Goal: Task Accomplishment & Management: Manage account settings

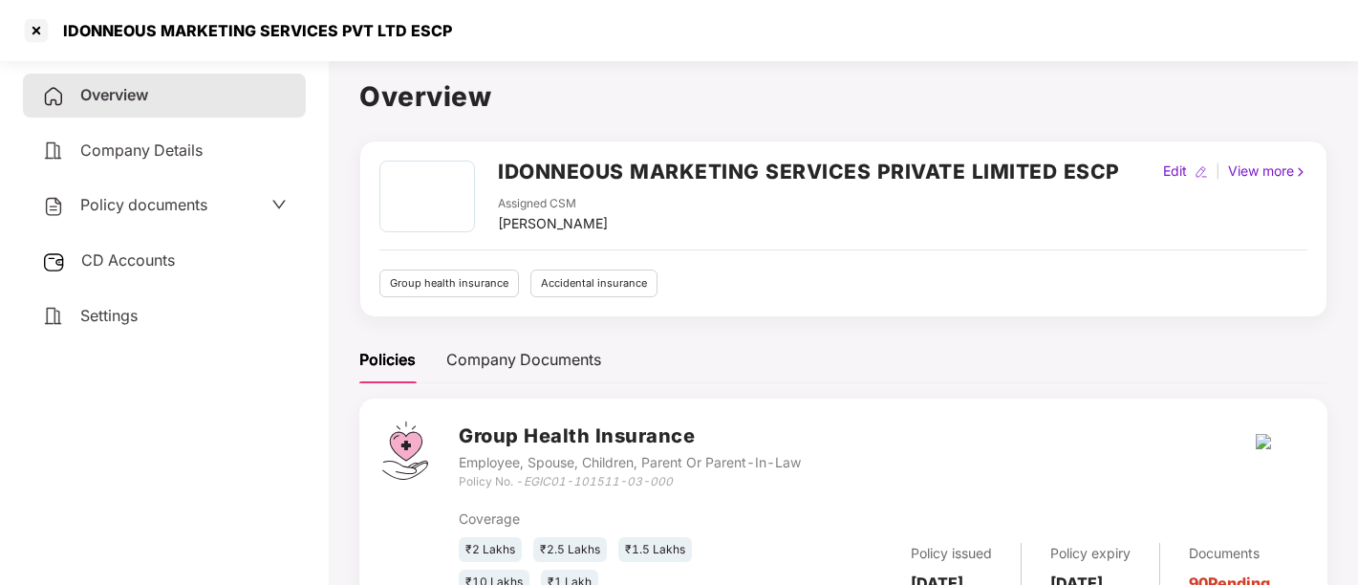
scroll to position [292, 0]
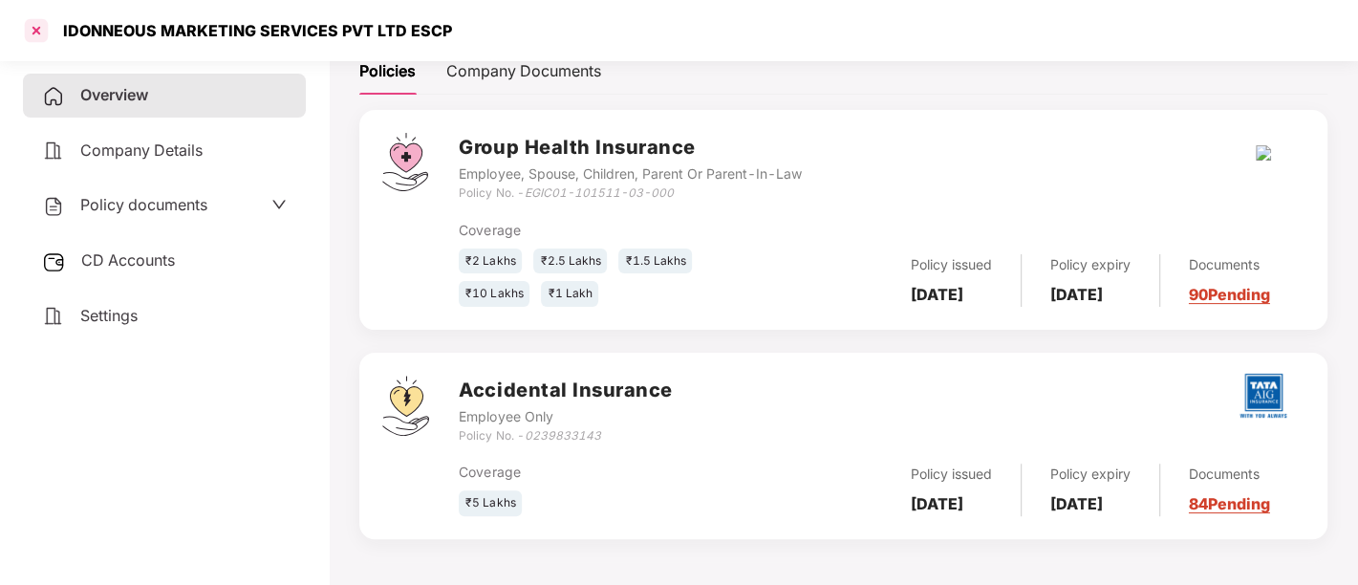
click at [37, 31] on div at bounding box center [36, 30] width 31 height 31
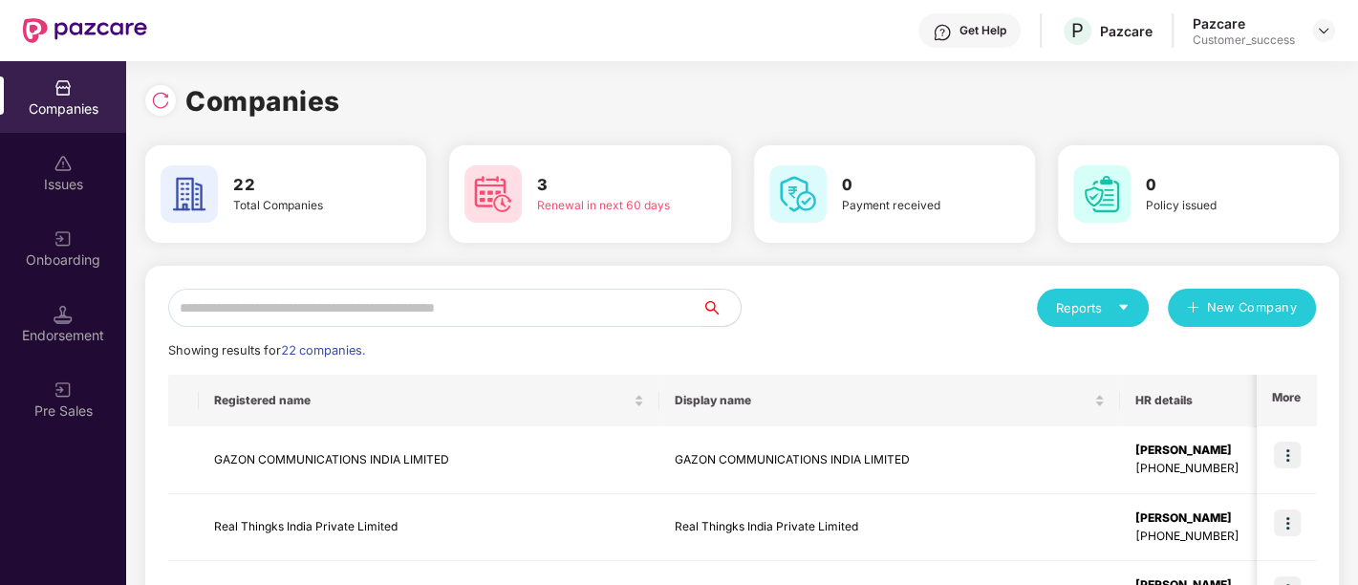
scroll to position [0, 0]
click at [172, 102] on div at bounding box center [160, 100] width 31 height 31
click at [335, 308] on input "text" at bounding box center [435, 308] width 534 height 38
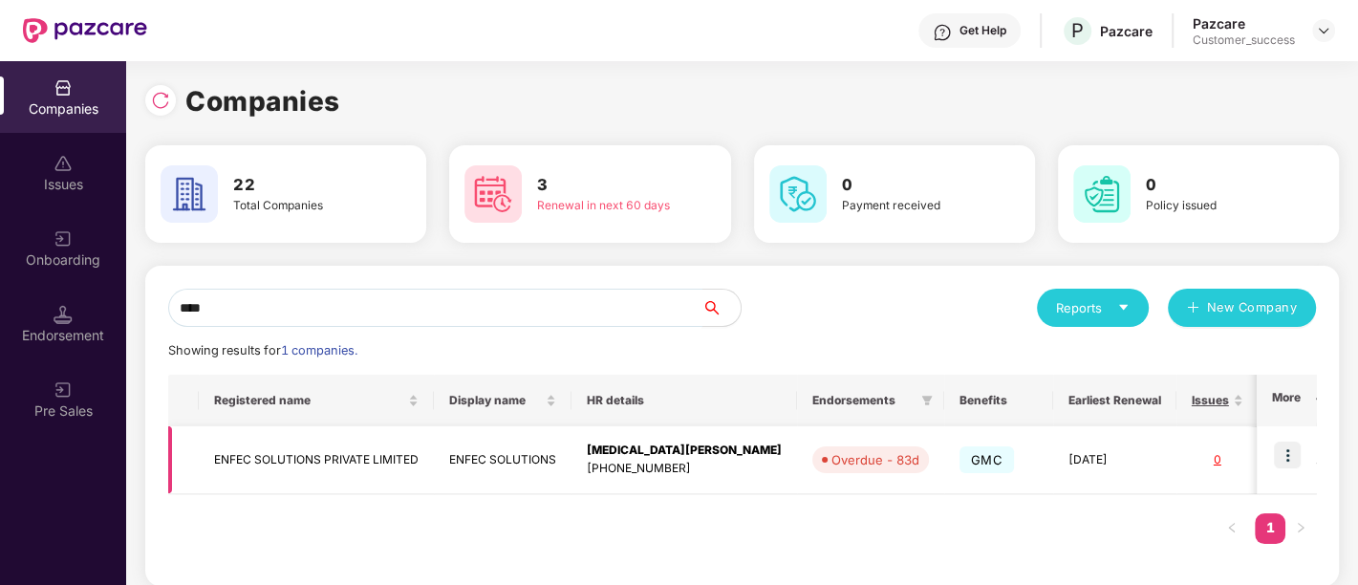
type input "****"
click at [1292, 456] on img at bounding box center [1287, 455] width 27 height 27
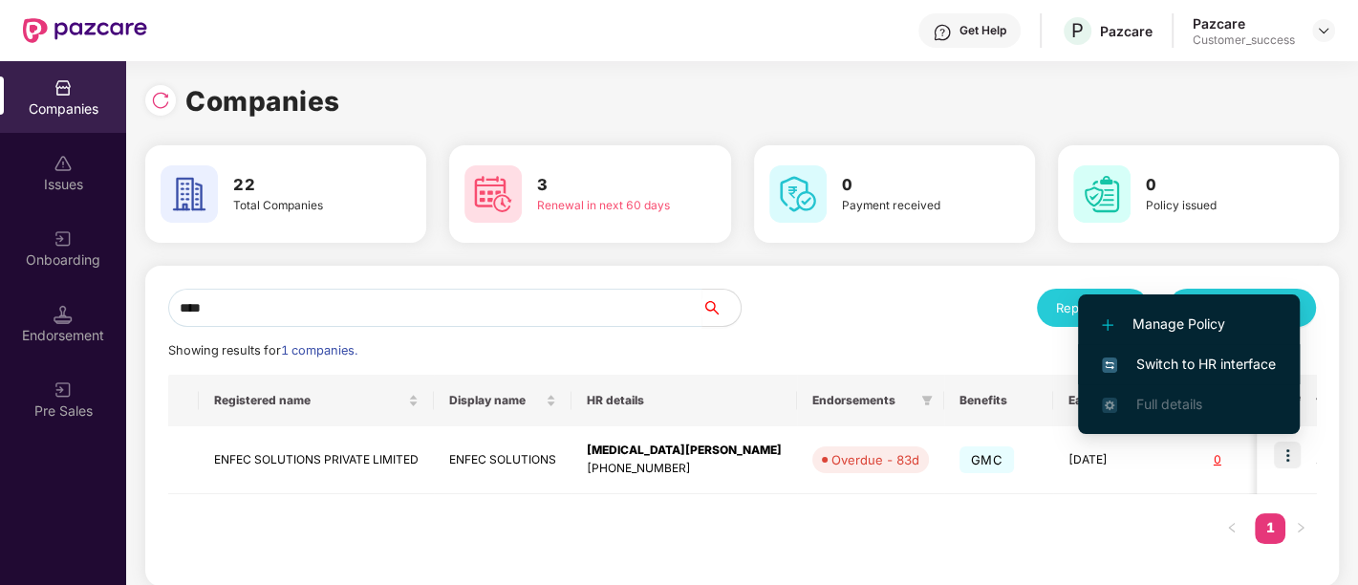
click at [1198, 366] on span "Switch to HR interface" at bounding box center [1189, 364] width 174 height 21
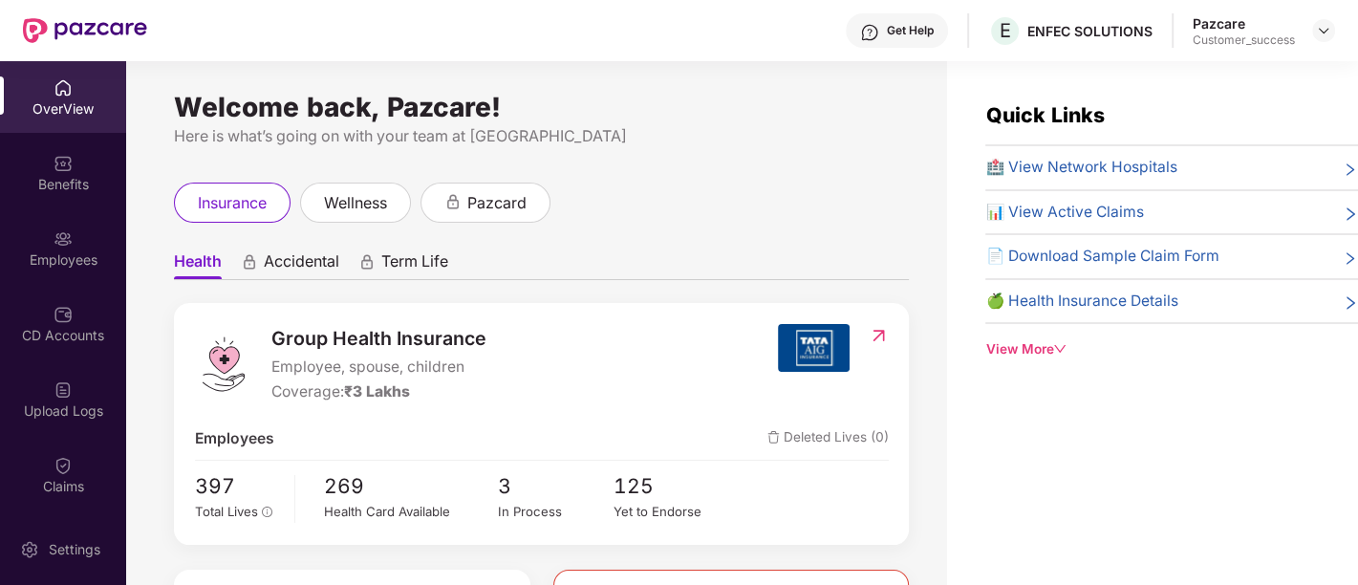
click at [72, 250] on div "Employees" at bounding box center [63, 259] width 126 height 19
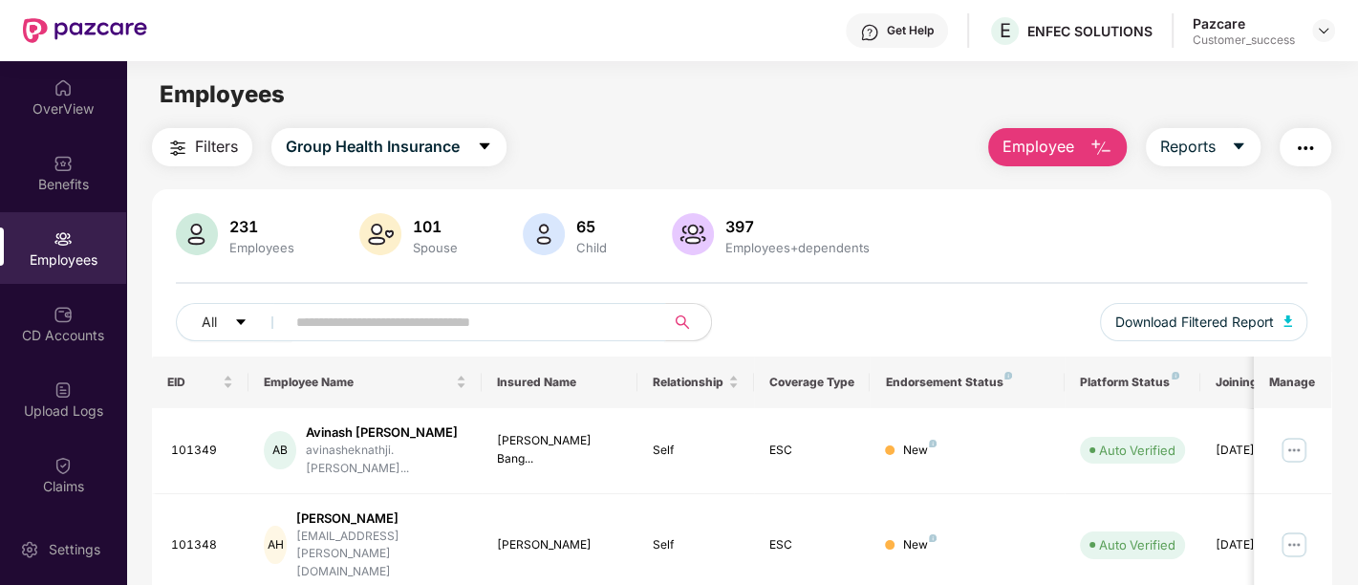
click at [372, 327] on input "text" at bounding box center [467, 322] width 343 height 29
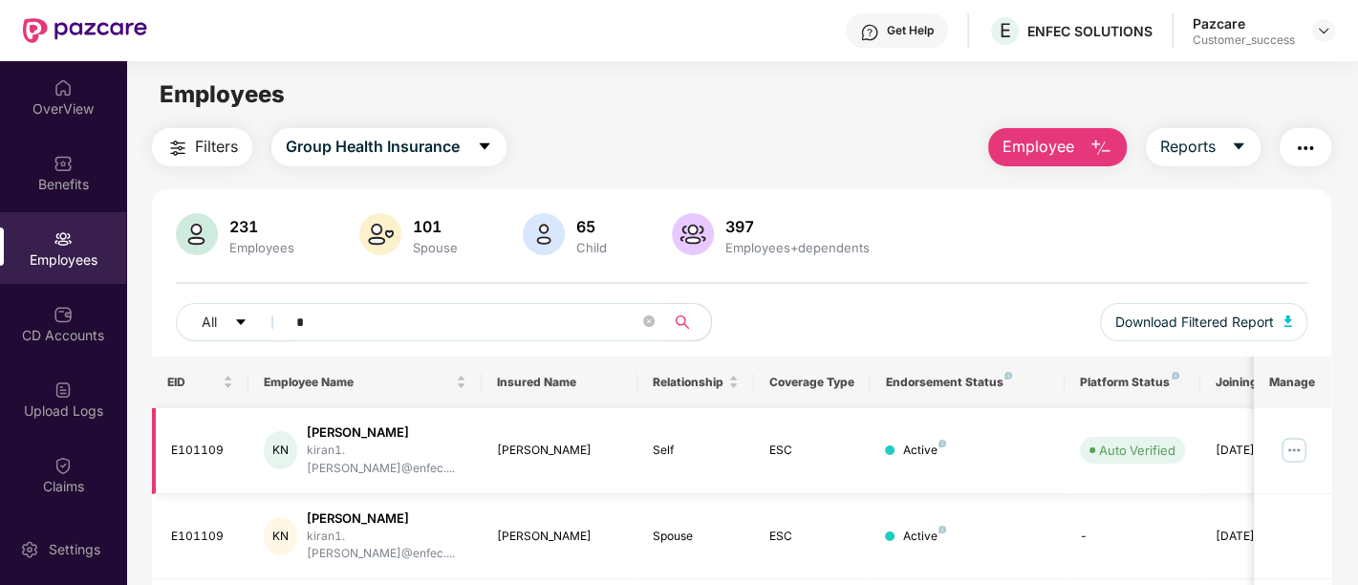
type input "*"
click at [1290, 437] on img at bounding box center [1294, 450] width 31 height 31
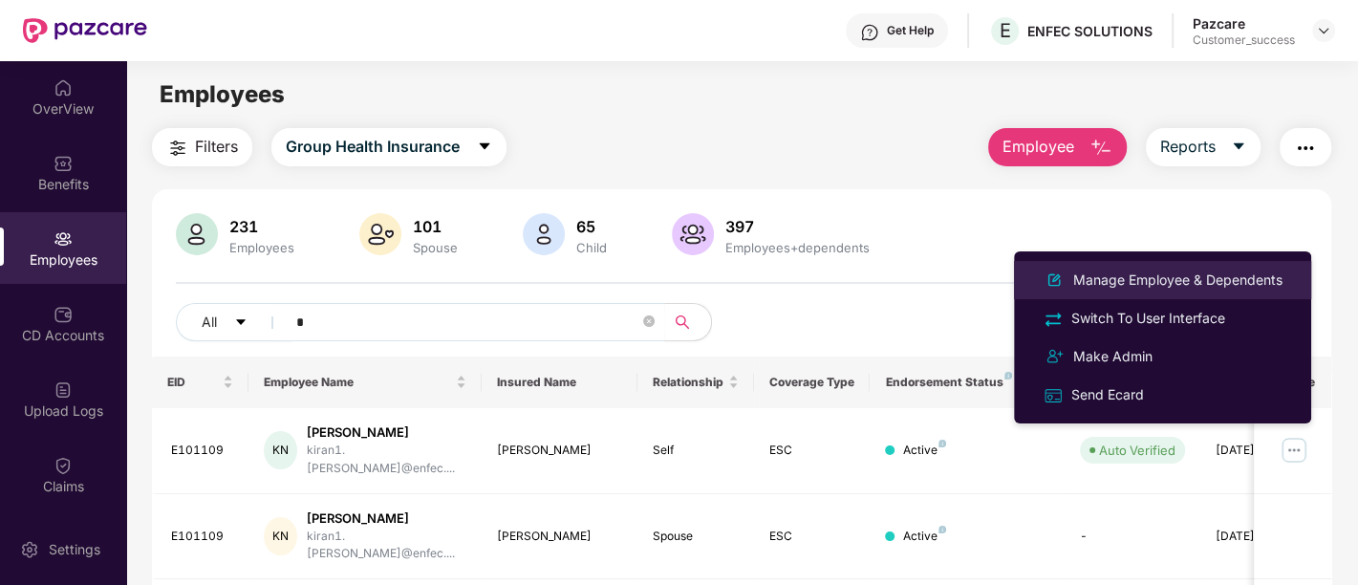
click at [1163, 282] on div "Manage Employee & Dependents" at bounding box center [1178, 280] width 217 height 21
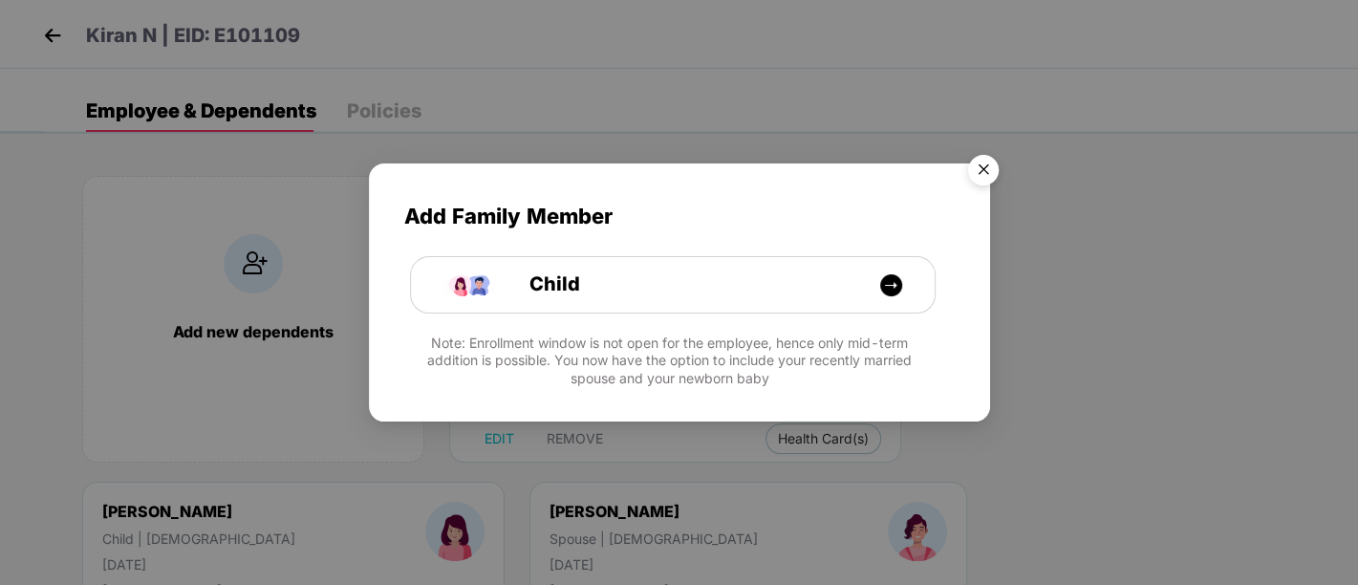
click at [978, 164] on img "Close" at bounding box center [984, 173] width 54 height 54
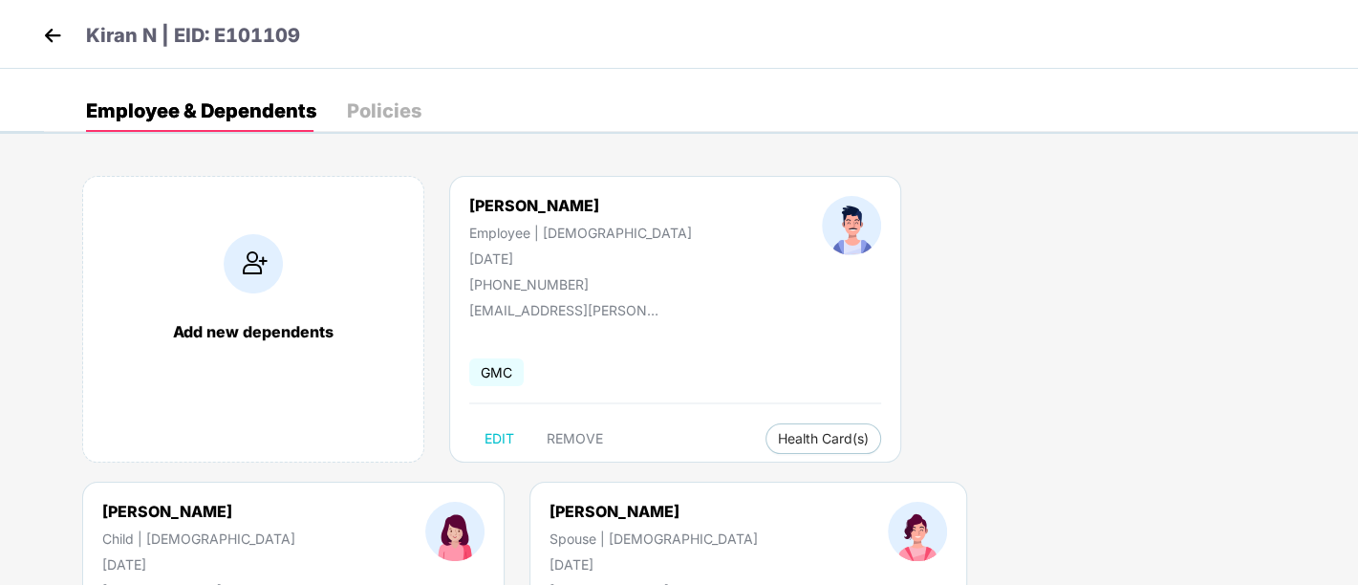
select select "*****"
select select "******"
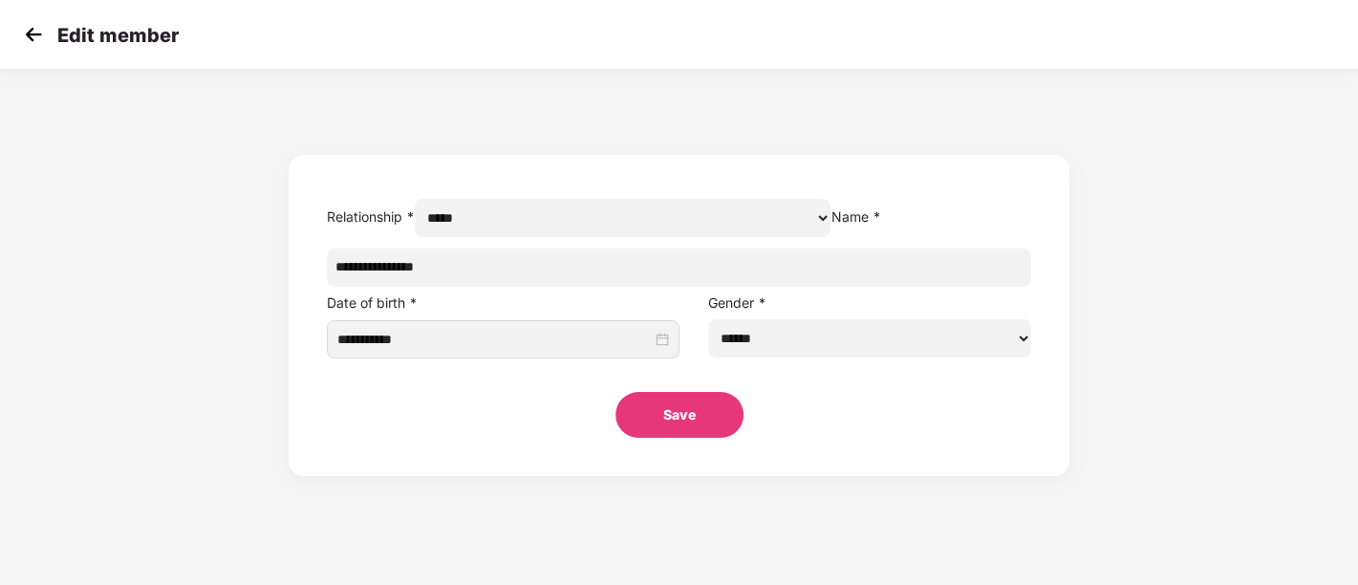
click at [21, 32] on img at bounding box center [33, 34] width 29 height 29
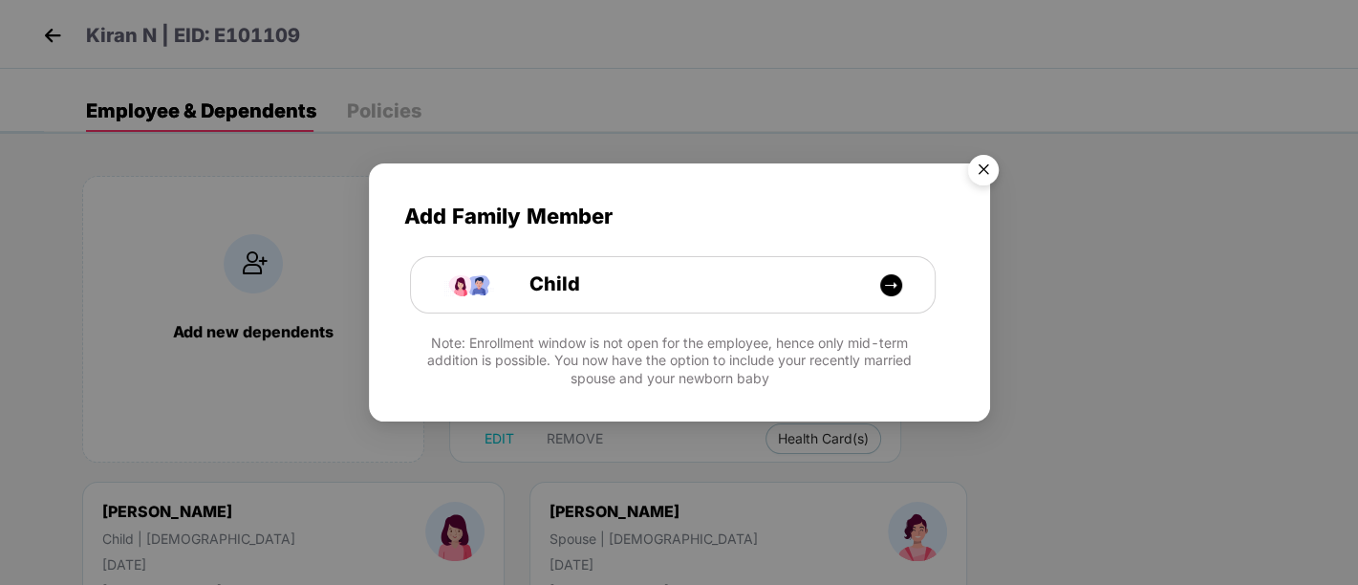
click at [983, 153] on img "Close" at bounding box center [984, 173] width 54 height 54
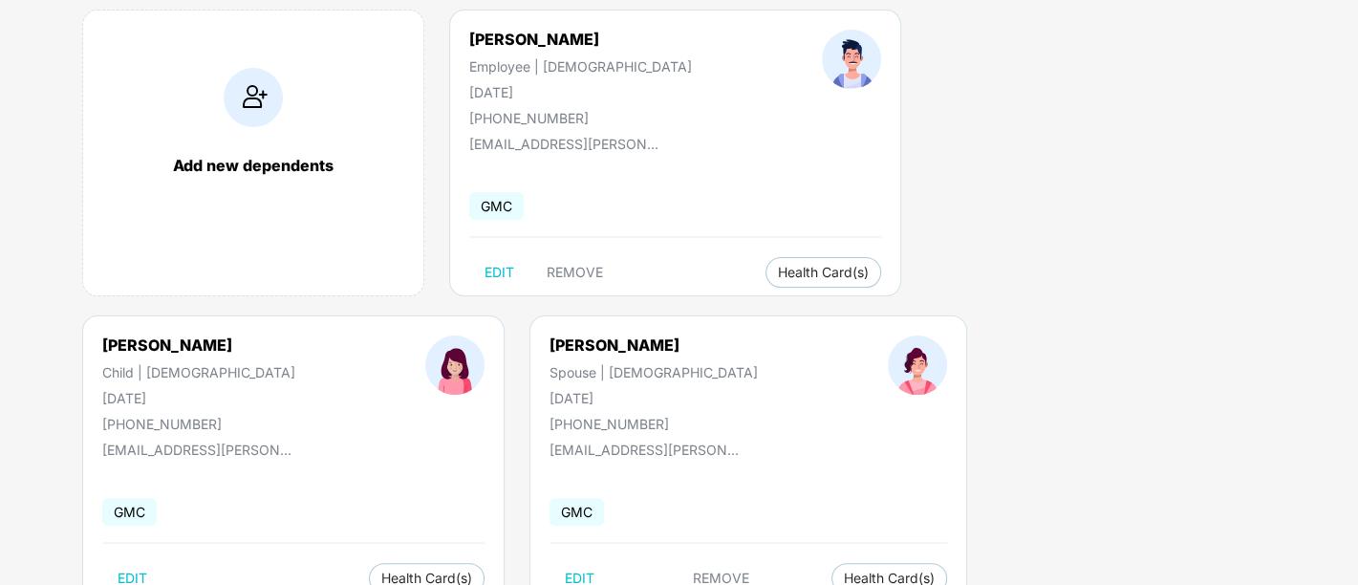
scroll to position [169, 0]
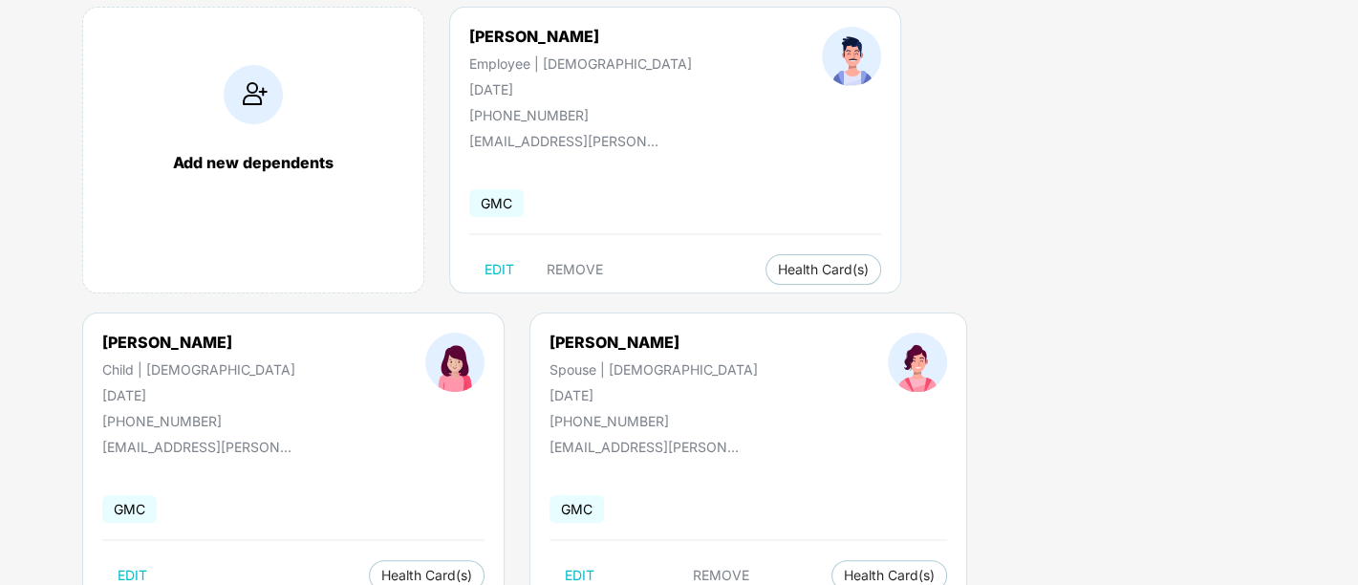
click at [571, 97] on div "Kiran N Employee | [DEMOGRAPHIC_DATA] [DATE] [PHONE_NUMBER]" at bounding box center [580, 75] width 353 height 97
click at [497, 262] on span "EDIT" at bounding box center [500, 269] width 30 height 15
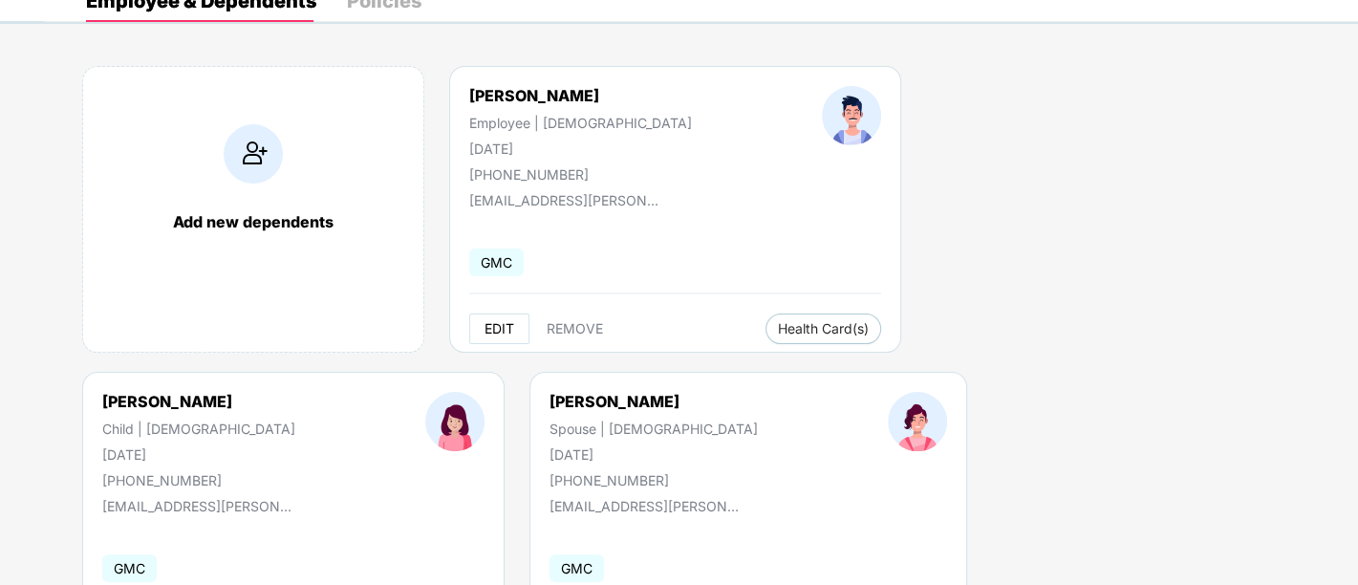
select select "****"
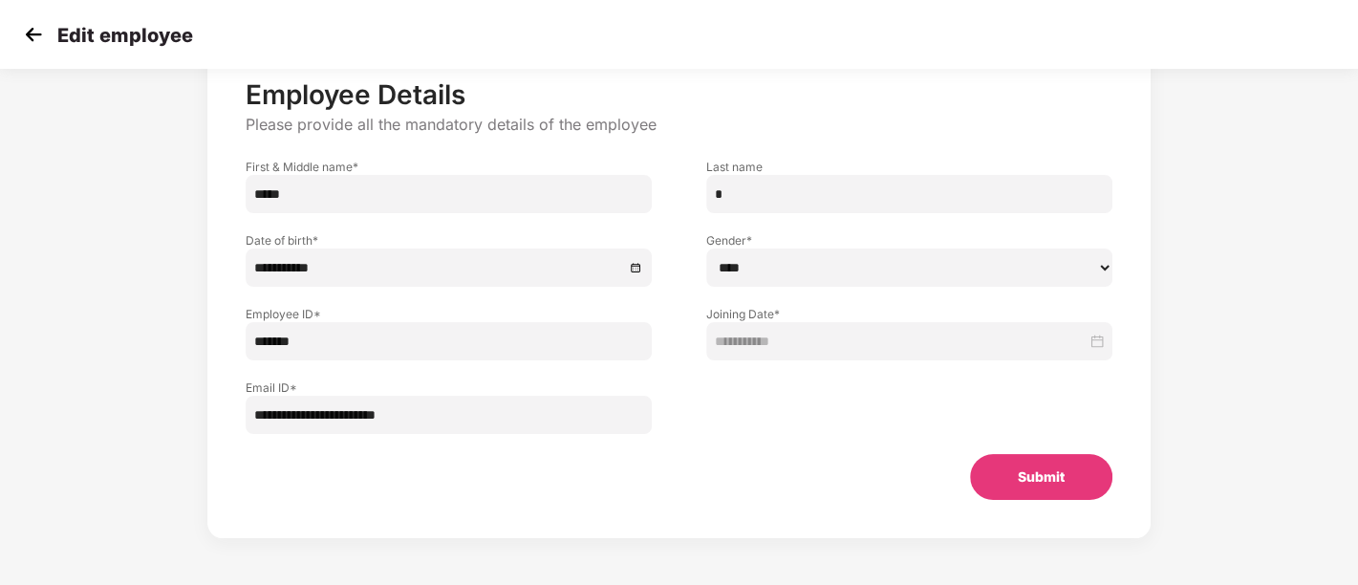
click at [27, 36] on img at bounding box center [33, 34] width 29 height 29
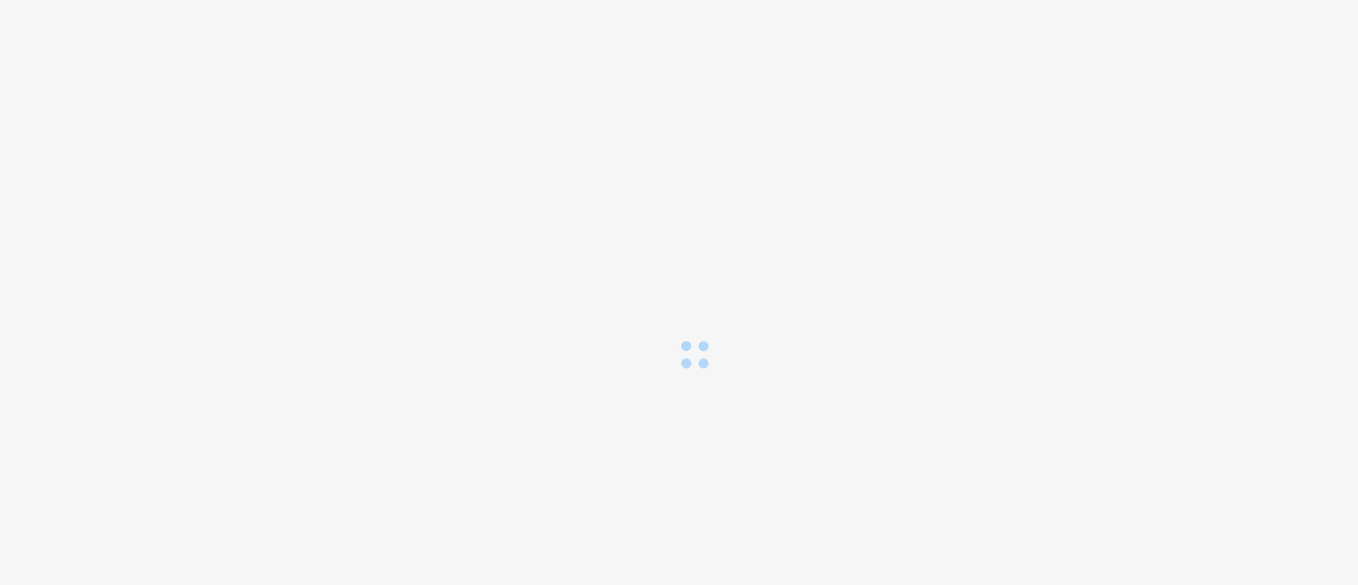
scroll to position [0, 0]
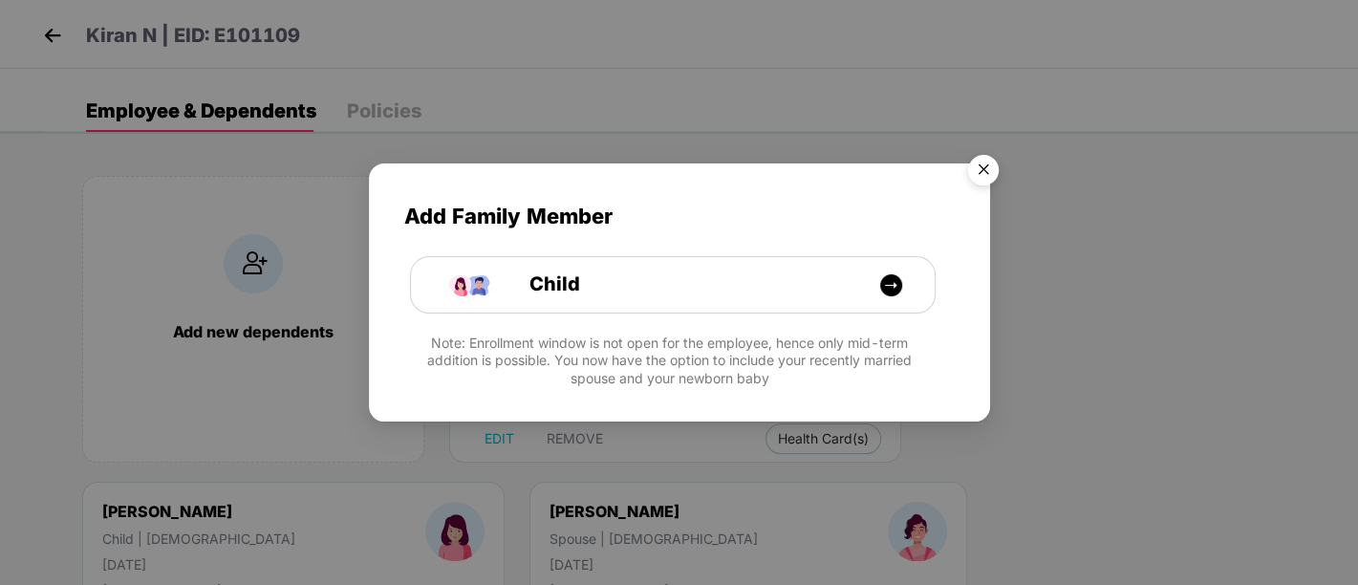
click at [991, 158] on img "Close" at bounding box center [984, 173] width 54 height 54
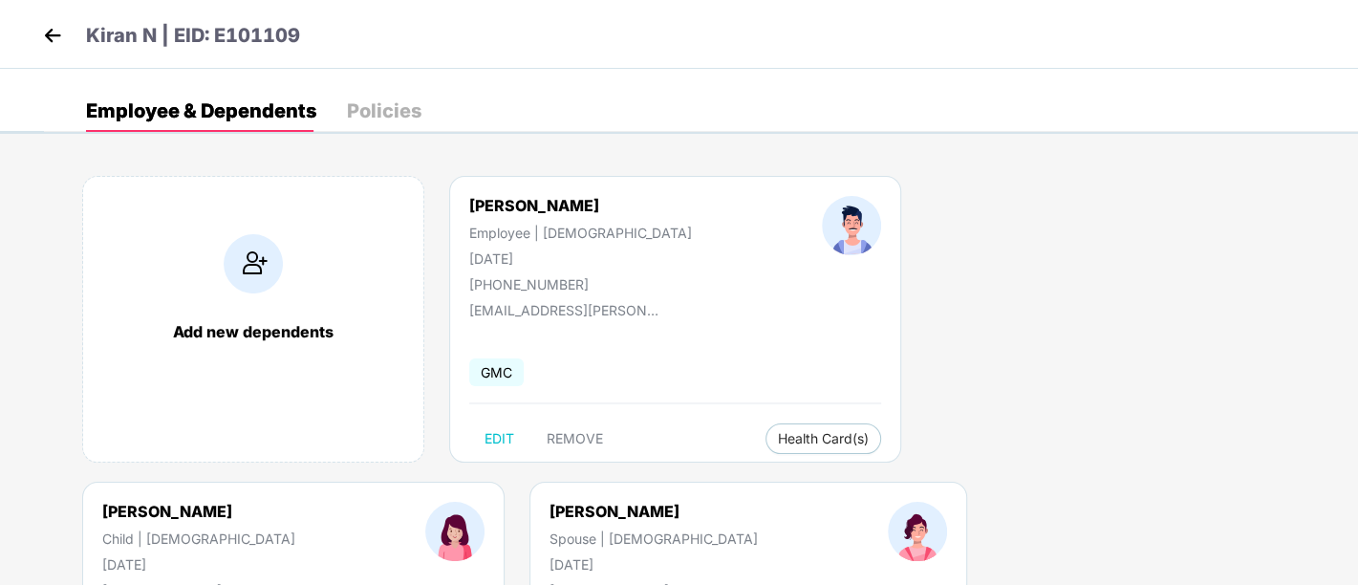
click at [45, 29] on img at bounding box center [52, 35] width 29 height 29
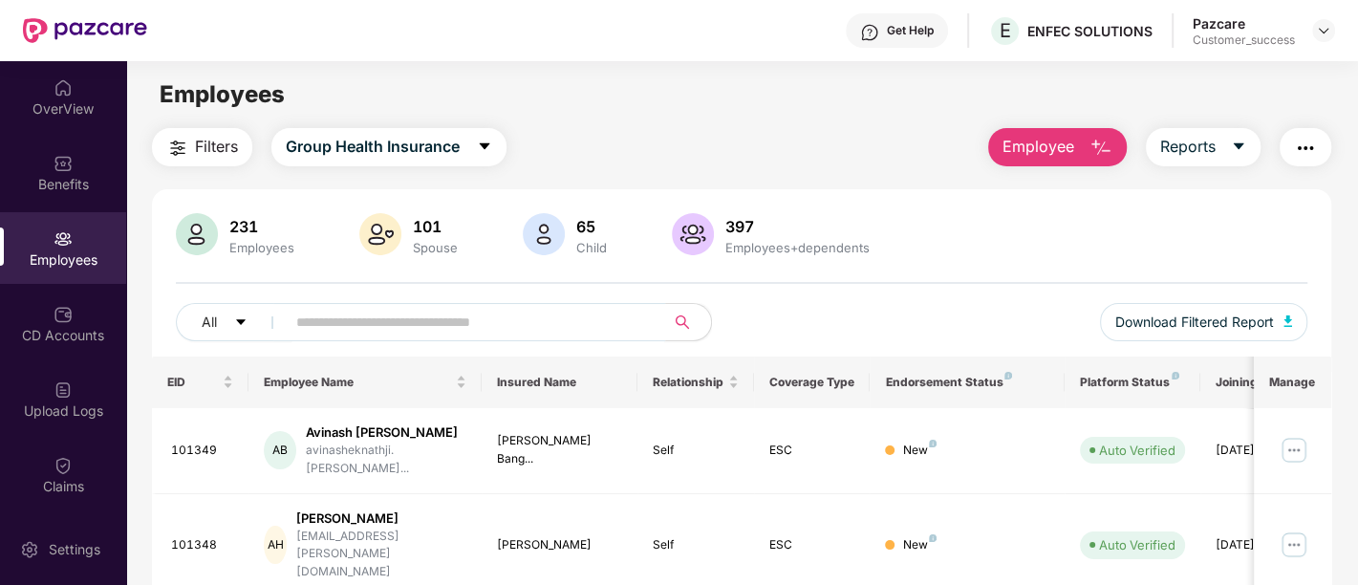
click at [368, 308] on input "text" at bounding box center [467, 322] width 343 height 29
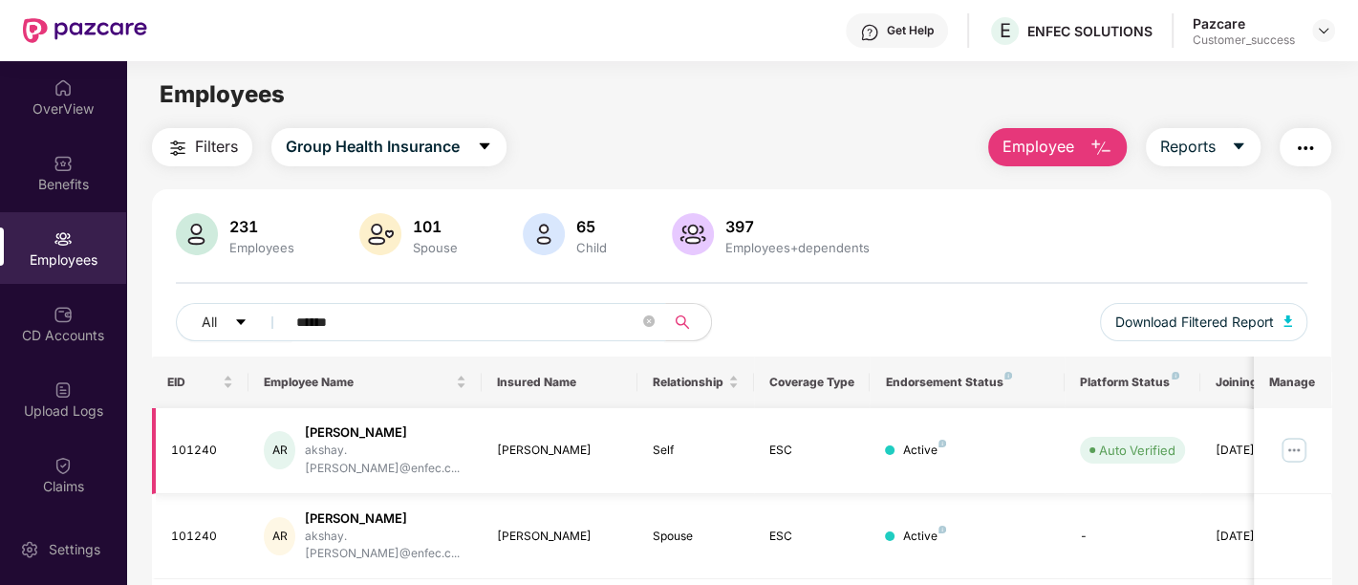
type input "******"
click at [1294, 435] on img at bounding box center [1294, 450] width 31 height 31
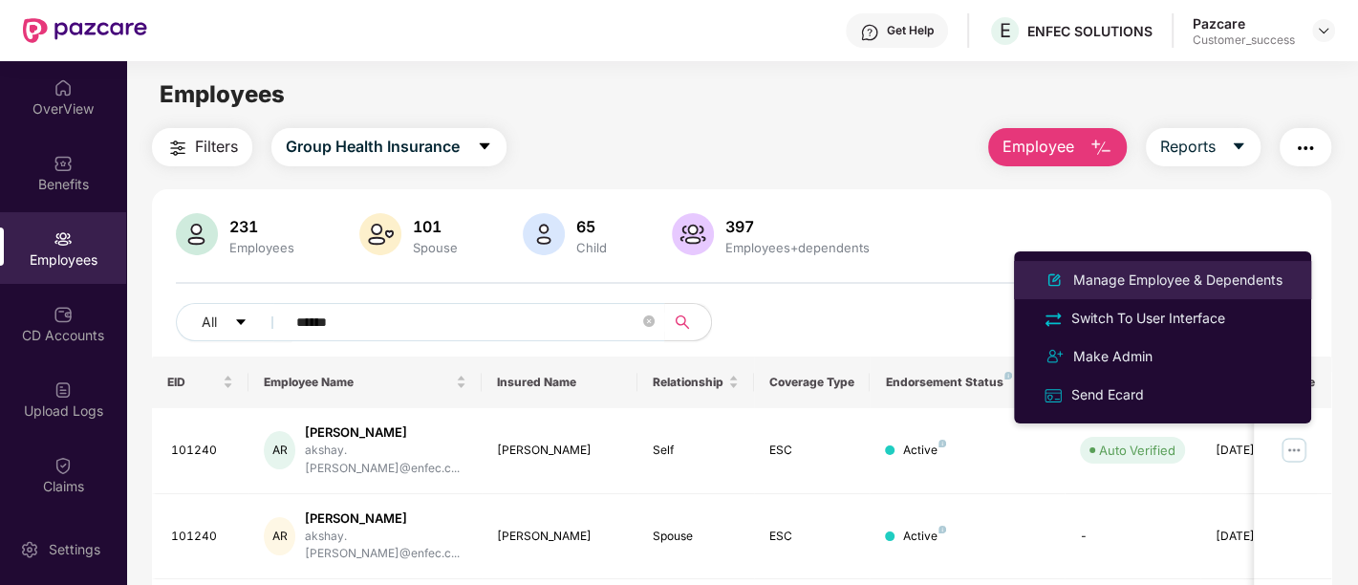
click at [1104, 273] on div "Manage Employee & Dependents" at bounding box center [1178, 280] width 217 height 21
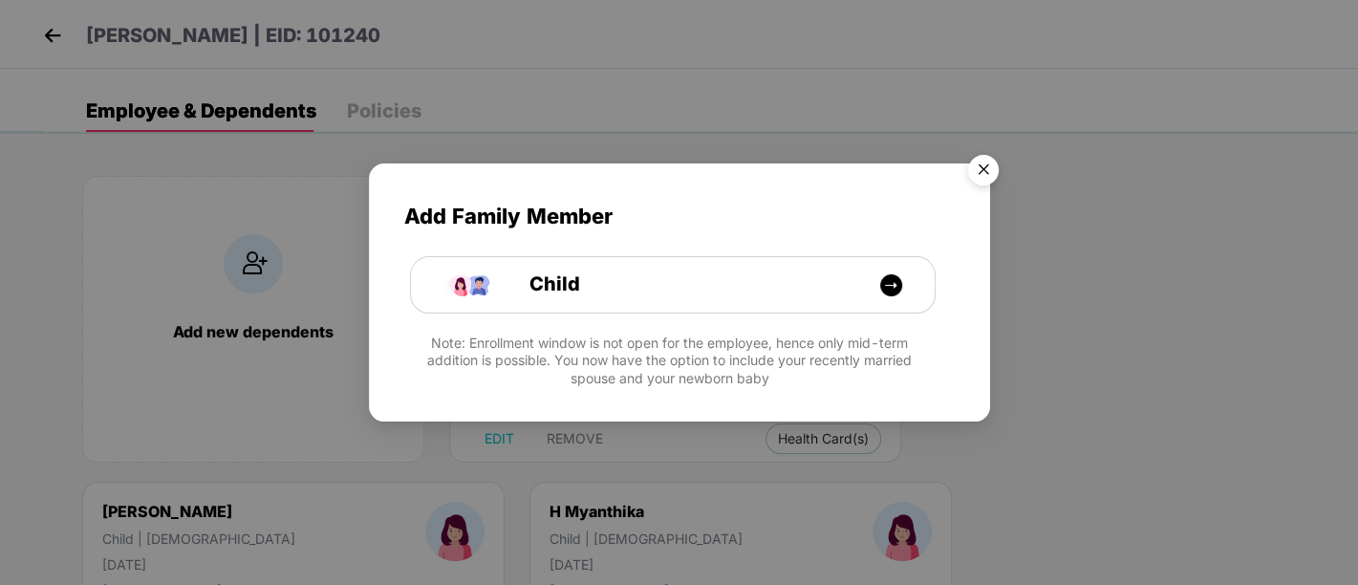
click at [976, 168] on img "Close" at bounding box center [984, 173] width 54 height 54
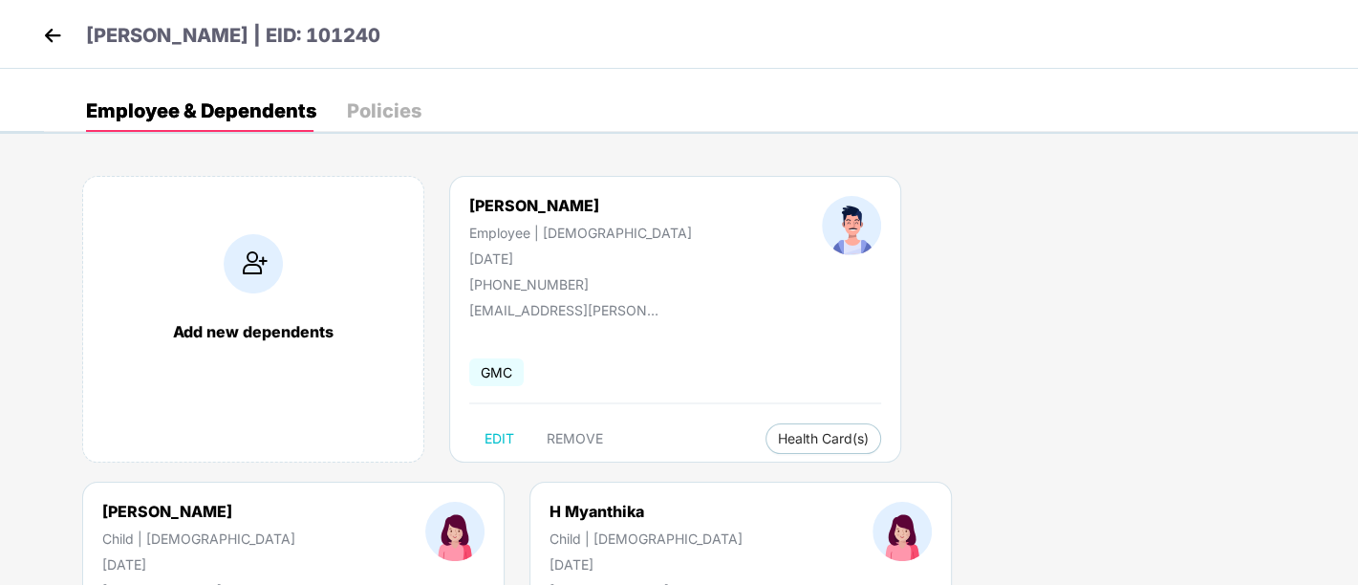
select select "*****"
select select "******"
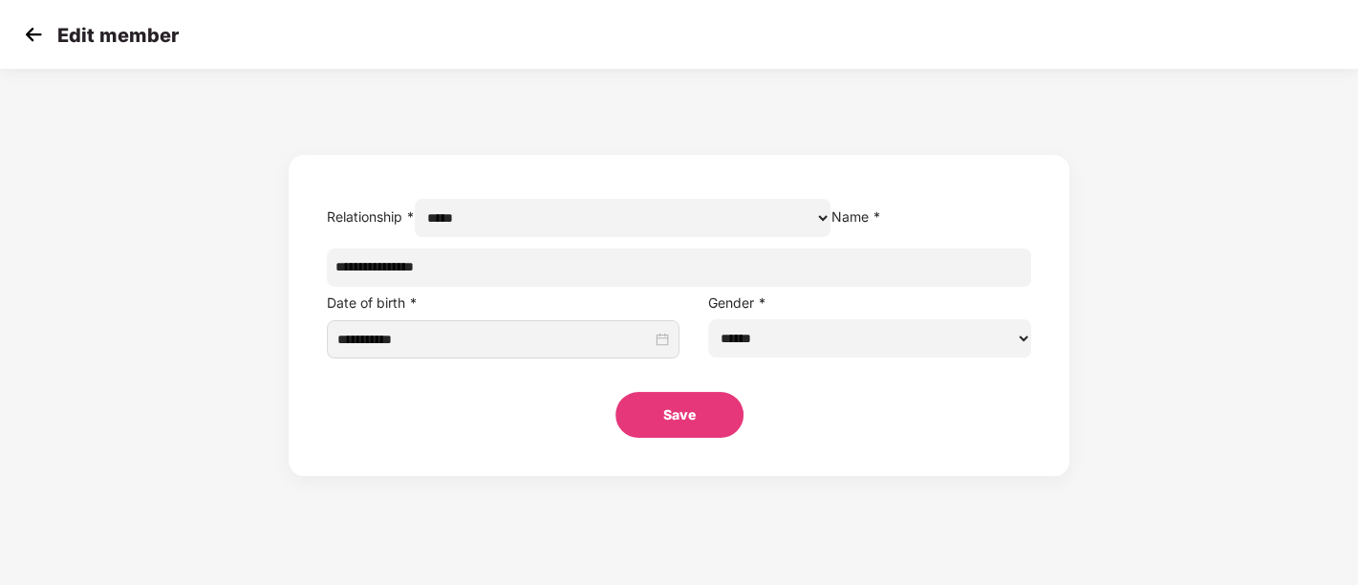
click at [25, 32] on img at bounding box center [33, 34] width 29 height 29
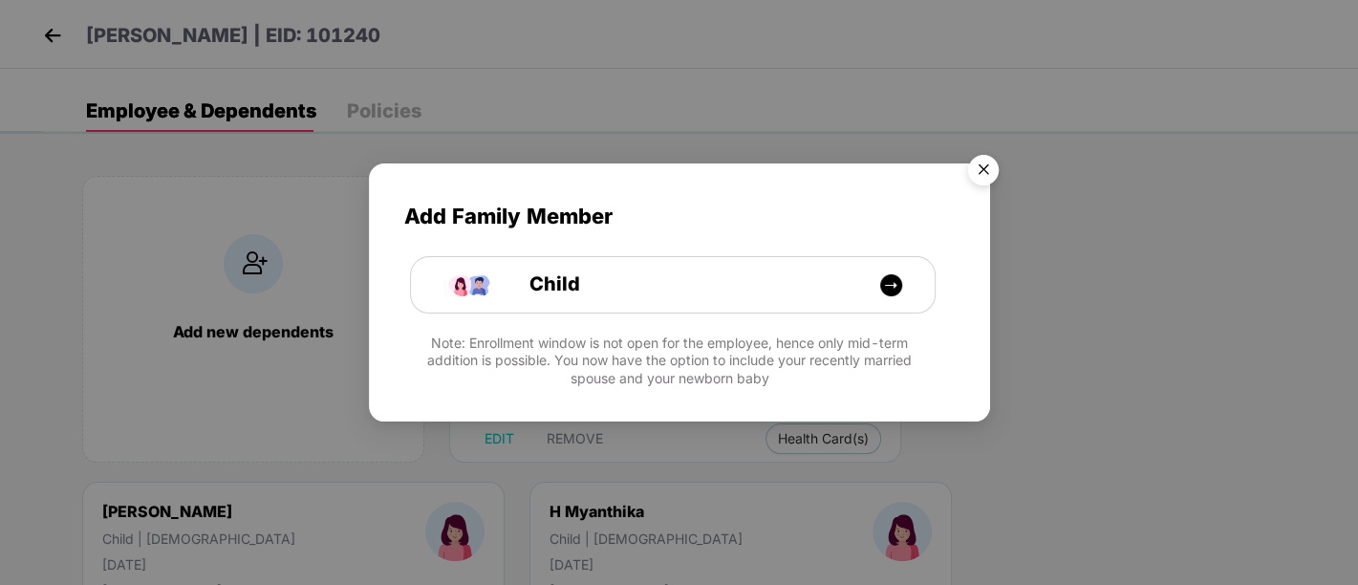
click at [977, 177] on img "Close" at bounding box center [984, 173] width 54 height 54
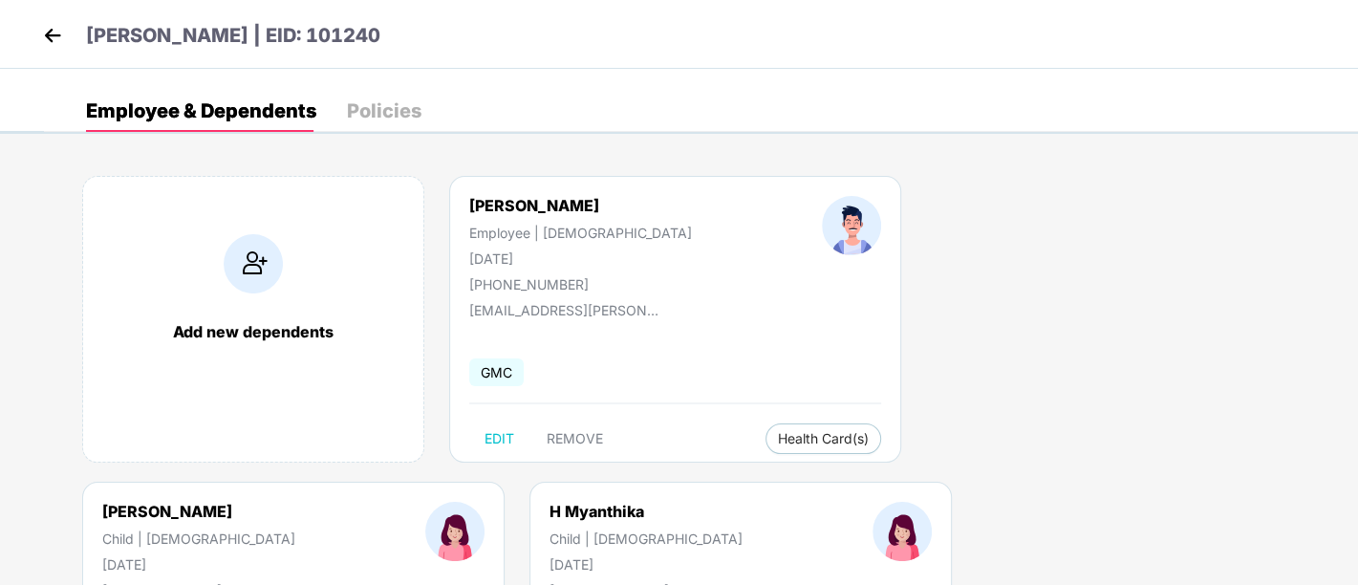
scroll to position [46, 0]
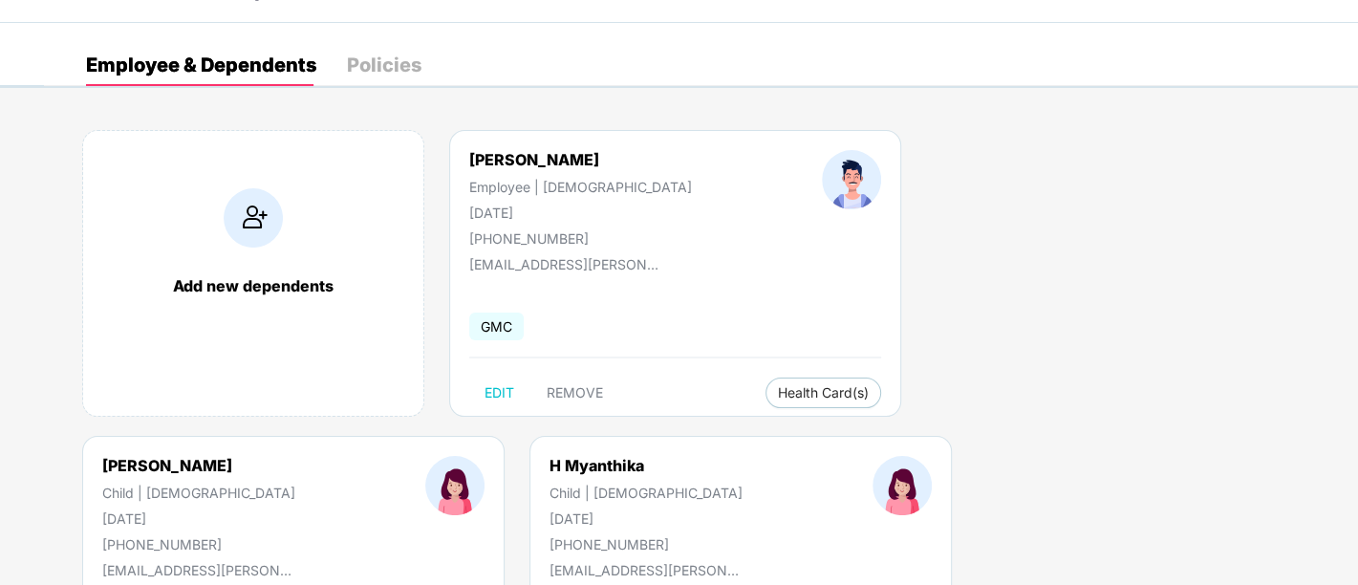
click at [378, 61] on div "Policies" at bounding box center [384, 64] width 75 height 19
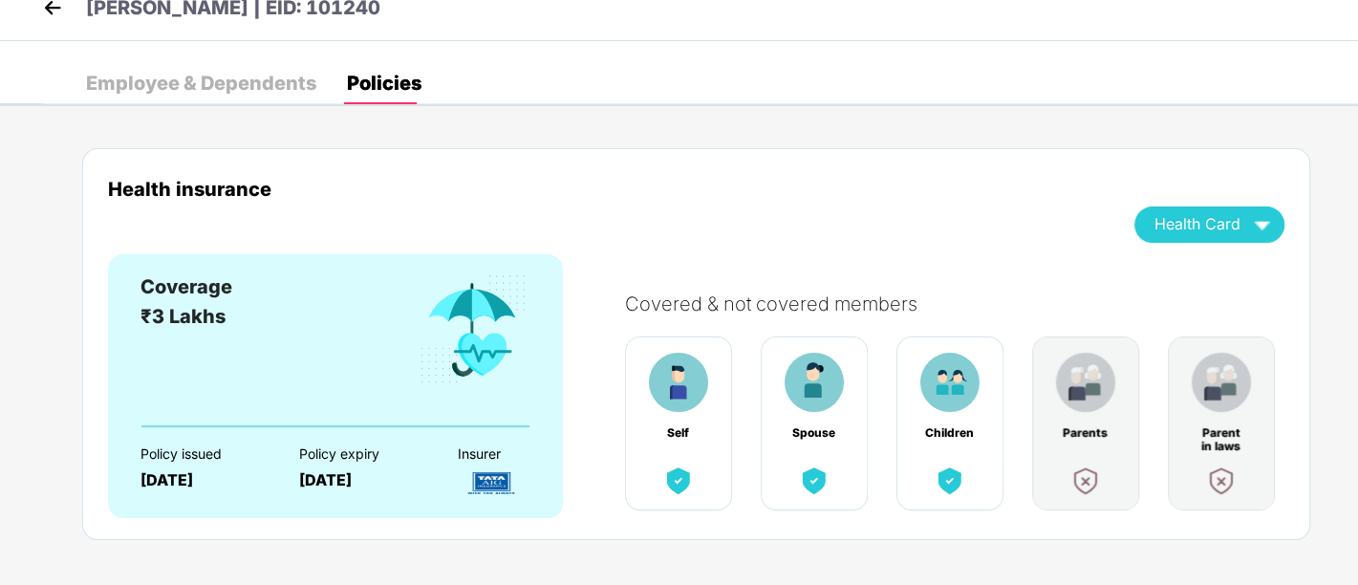
scroll to position [0, 0]
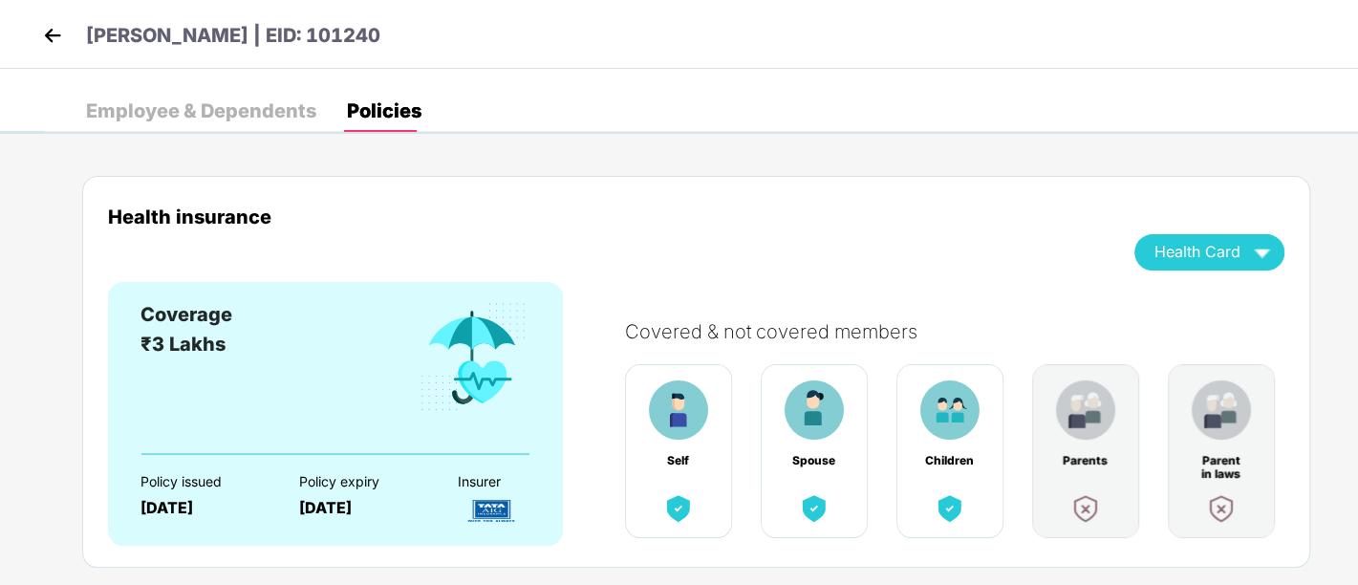
click at [1260, 256] on img "button" at bounding box center [1261, 251] width 33 height 33
click at [268, 113] on div "Employee & Dependents" at bounding box center [201, 110] width 230 height 19
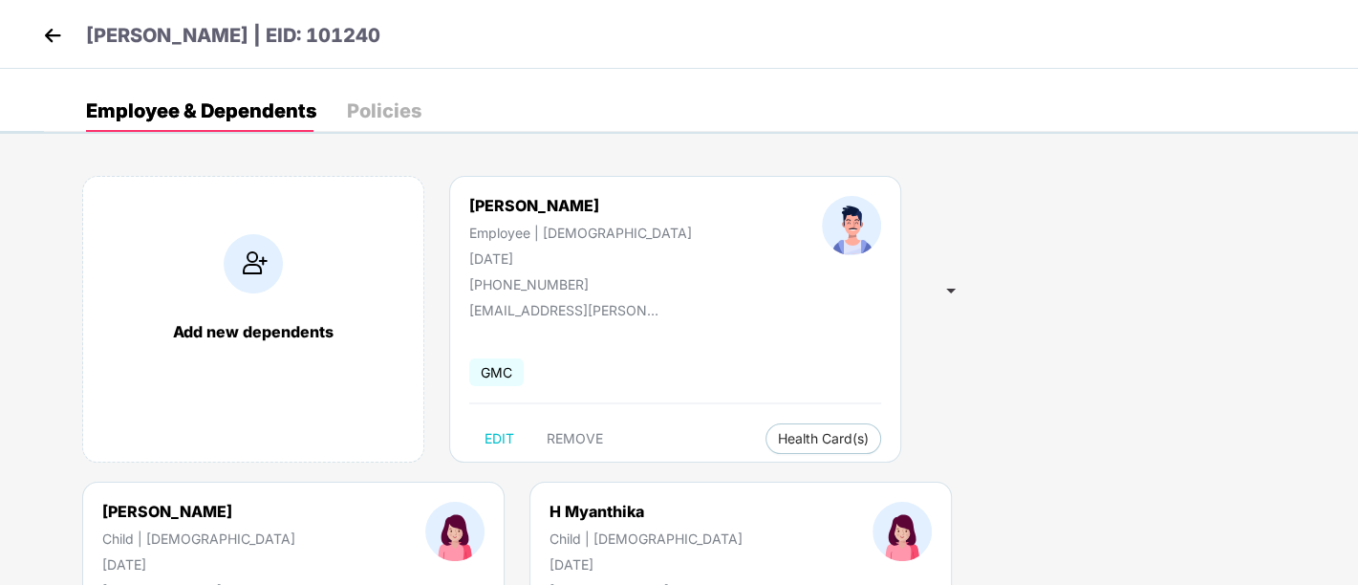
click at [48, 30] on img at bounding box center [52, 35] width 29 height 29
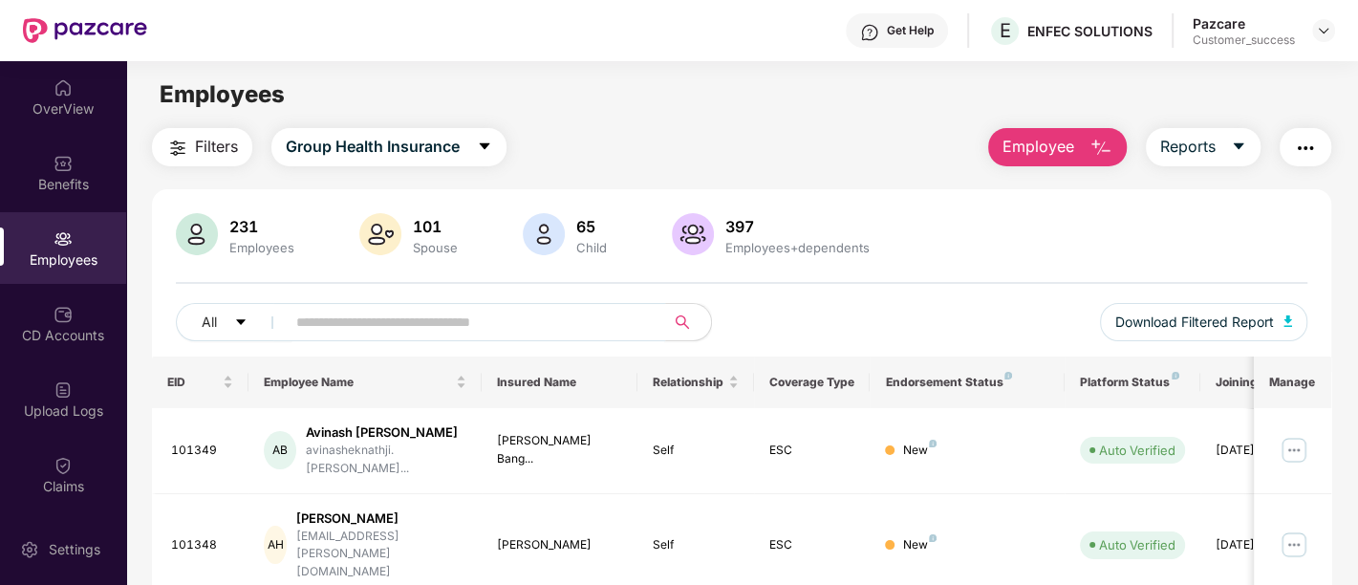
click at [514, 318] on input "text" at bounding box center [467, 322] width 343 height 29
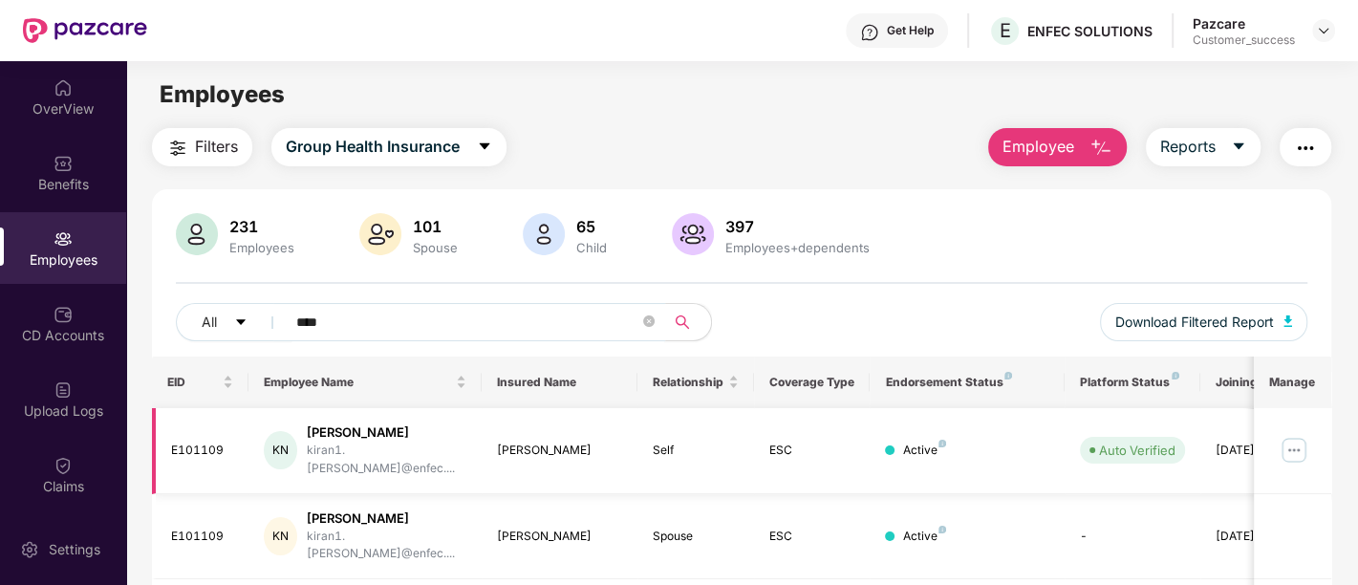
type input "****"
click at [1275, 438] on td at bounding box center [1292, 451] width 77 height 86
click at [1291, 441] on img at bounding box center [1294, 450] width 31 height 31
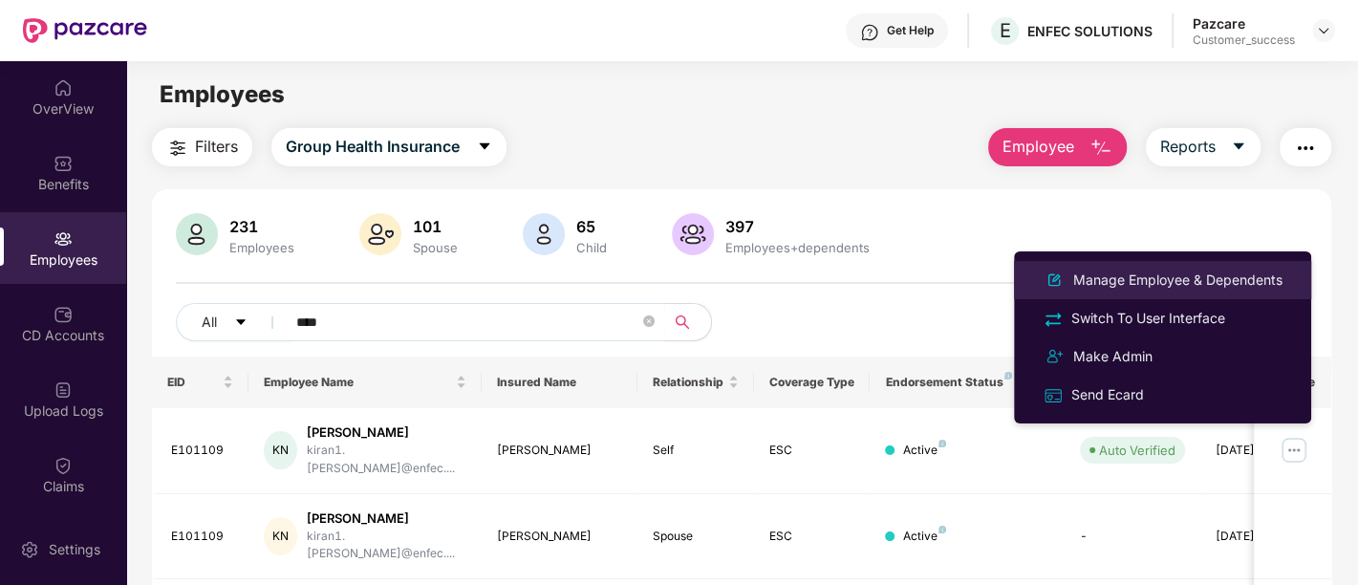
click at [1114, 281] on div "Manage Employee & Dependents" at bounding box center [1178, 280] width 217 height 21
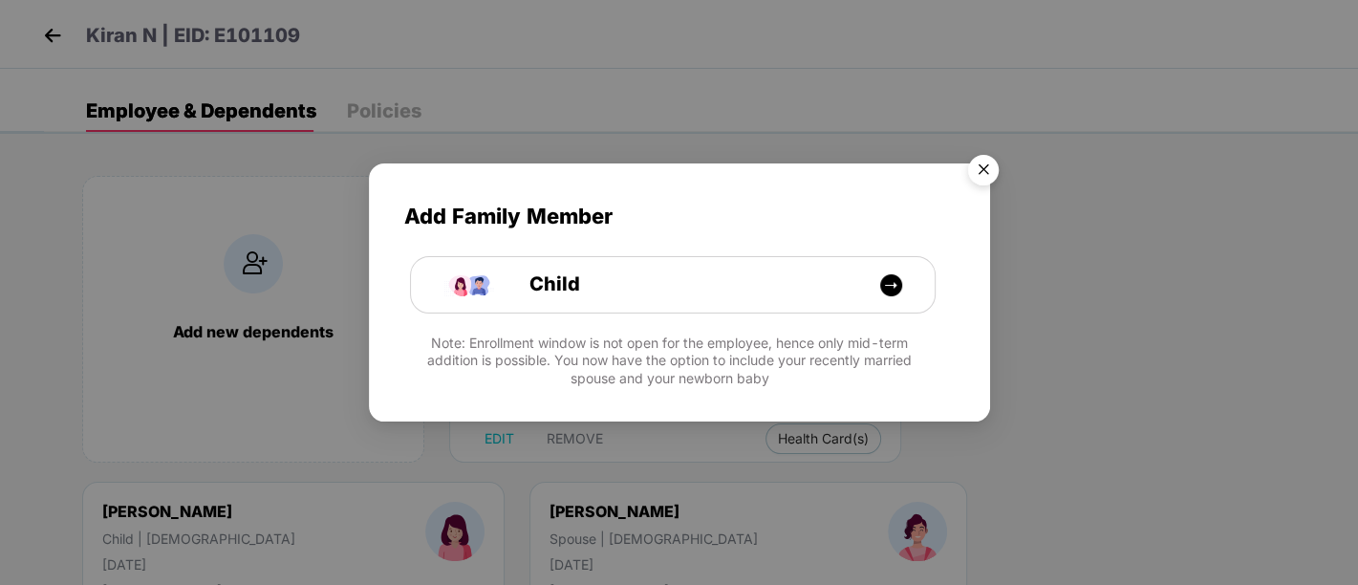
click at [994, 162] on img "Close" at bounding box center [984, 173] width 54 height 54
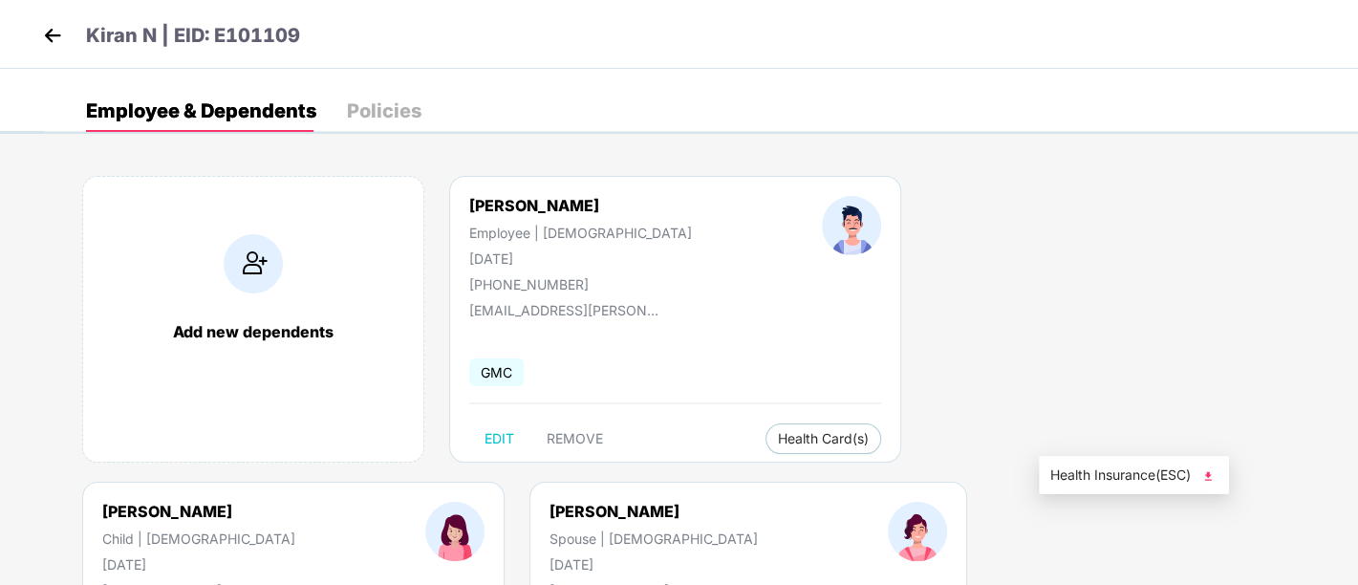
click at [1122, 469] on span "Health Insurance(ESC)" at bounding box center [1133, 475] width 167 height 21
click at [57, 26] on img at bounding box center [52, 35] width 29 height 29
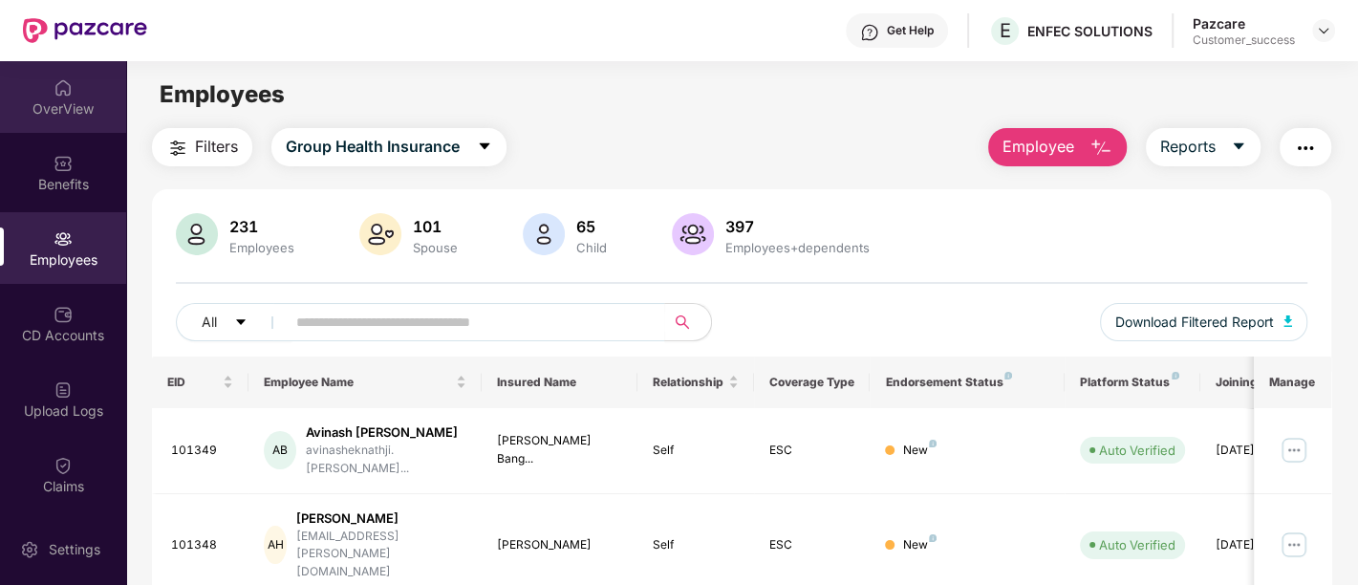
click at [49, 84] on div "OverView" at bounding box center [63, 97] width 126 height 72
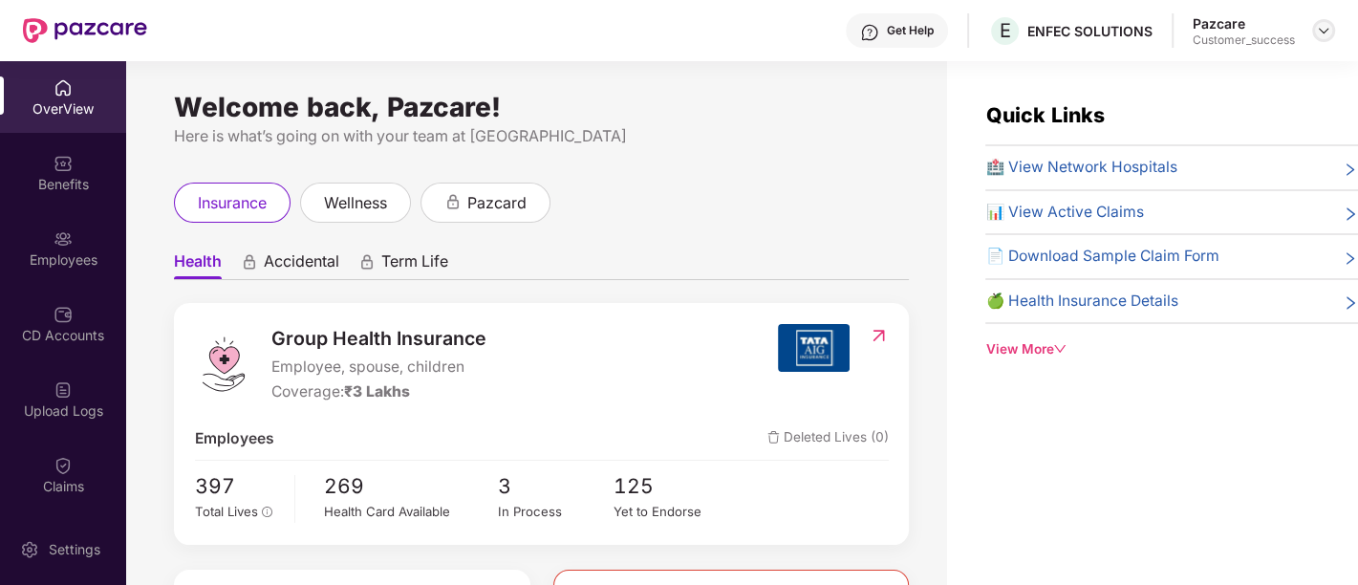
click at [1316, 26] on img at bounding box center [1323, 30] width 15 height 15
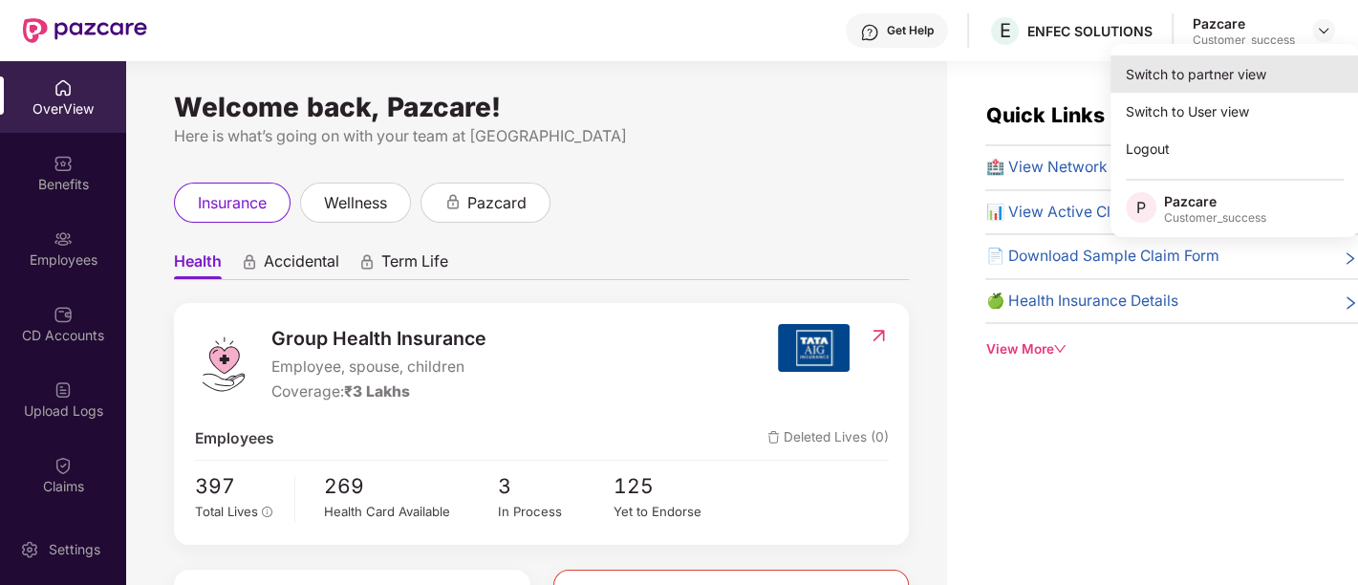
click at [1228, 76] on div "Switch to partner view" at bounding box center [1235, 73] width 249 height 37
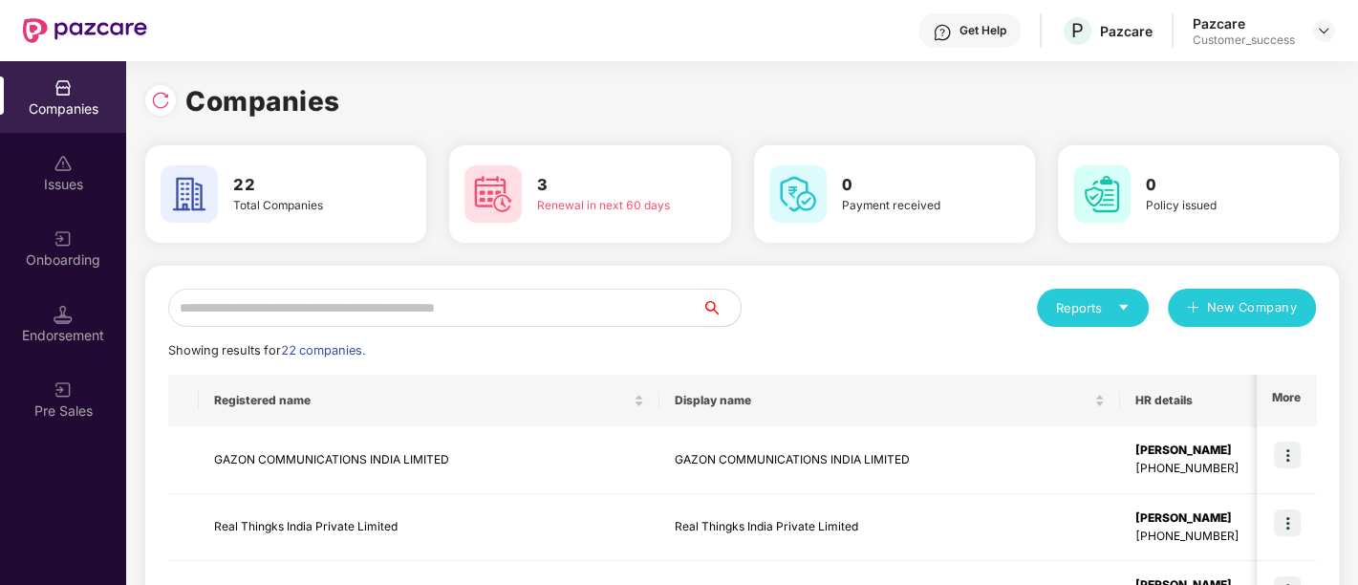
click at [422, 313] on input "text" at bounding box center [435, 308] width 534 height 38
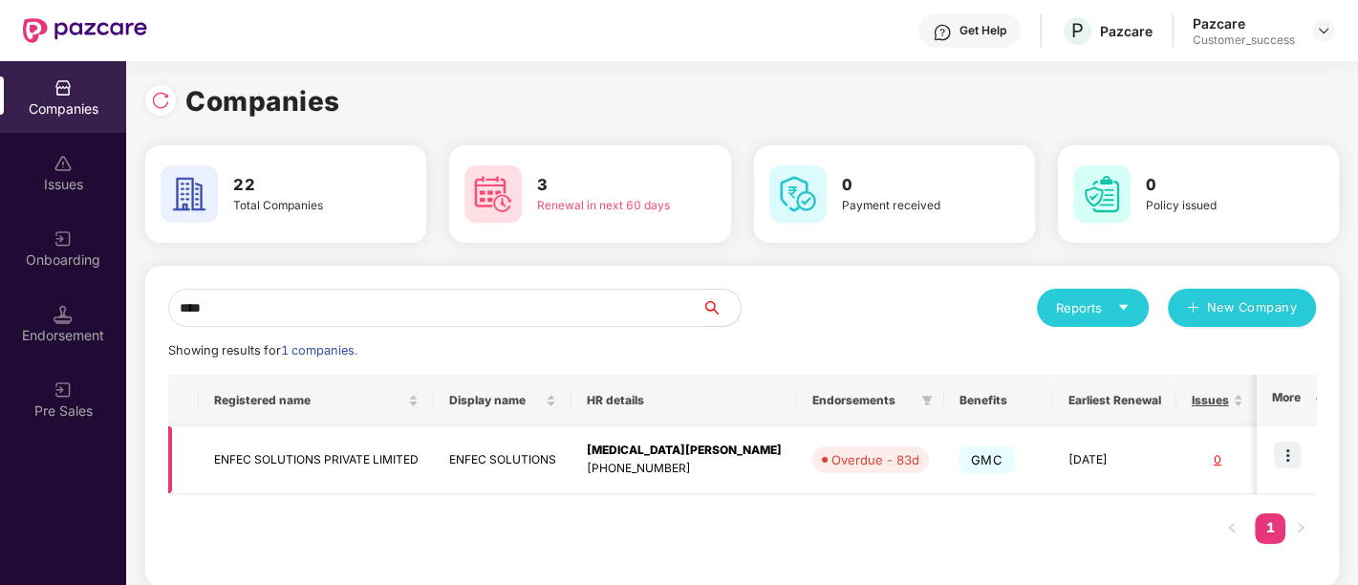
type input "****"
click at [424, 466] on td "ENFEC SOLUTIONS PRIVATE LIMITED" at bounding box center [316, 460] width 235 height 68
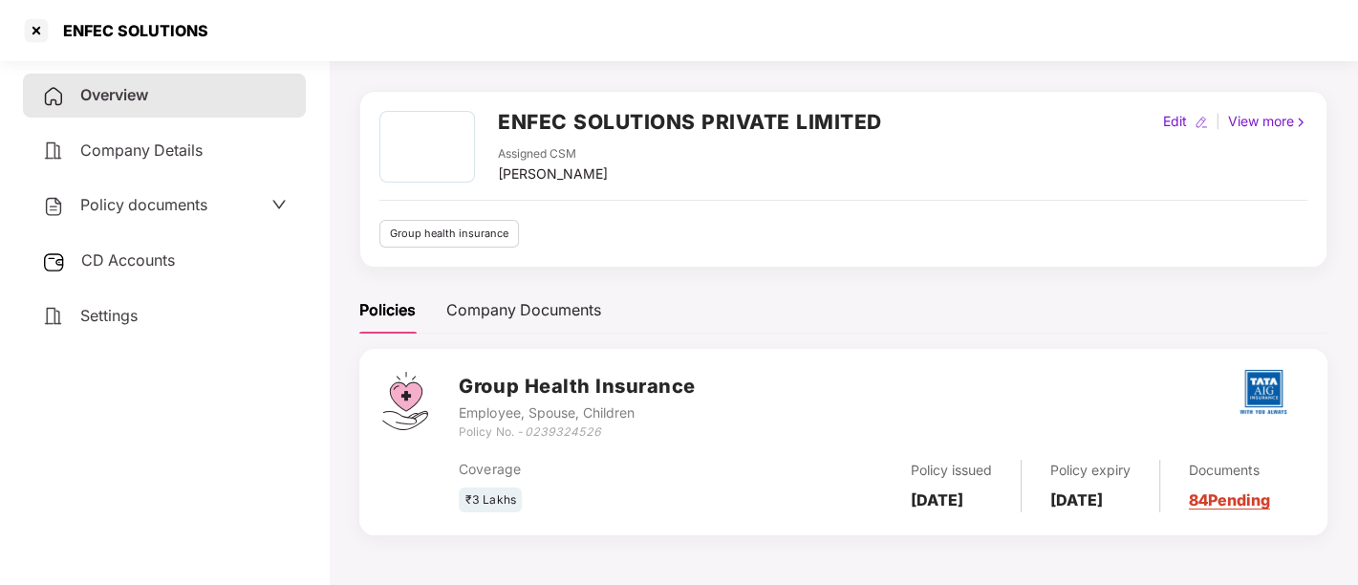
scroll to position [49, 0]
click at [139, 247] on div "CD Accounts" at bounding box center [164, 261] width 283 height 44
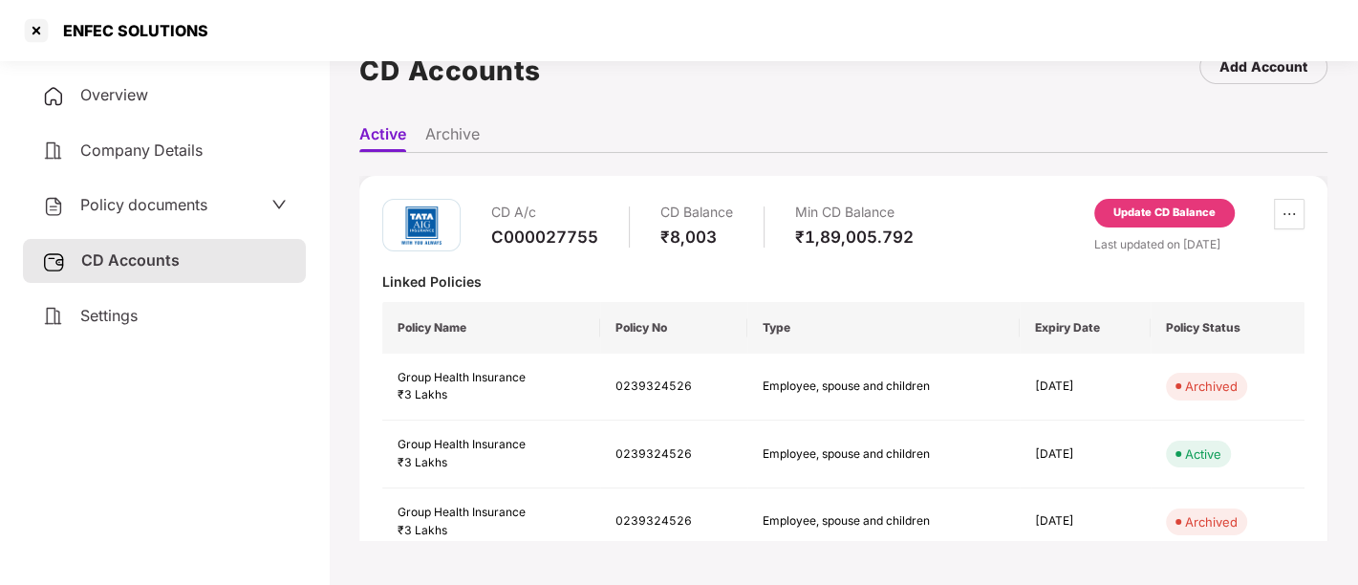
click at [162, 208] on span "Policy documents" at bounding box center [143, 204] width 127 height 19
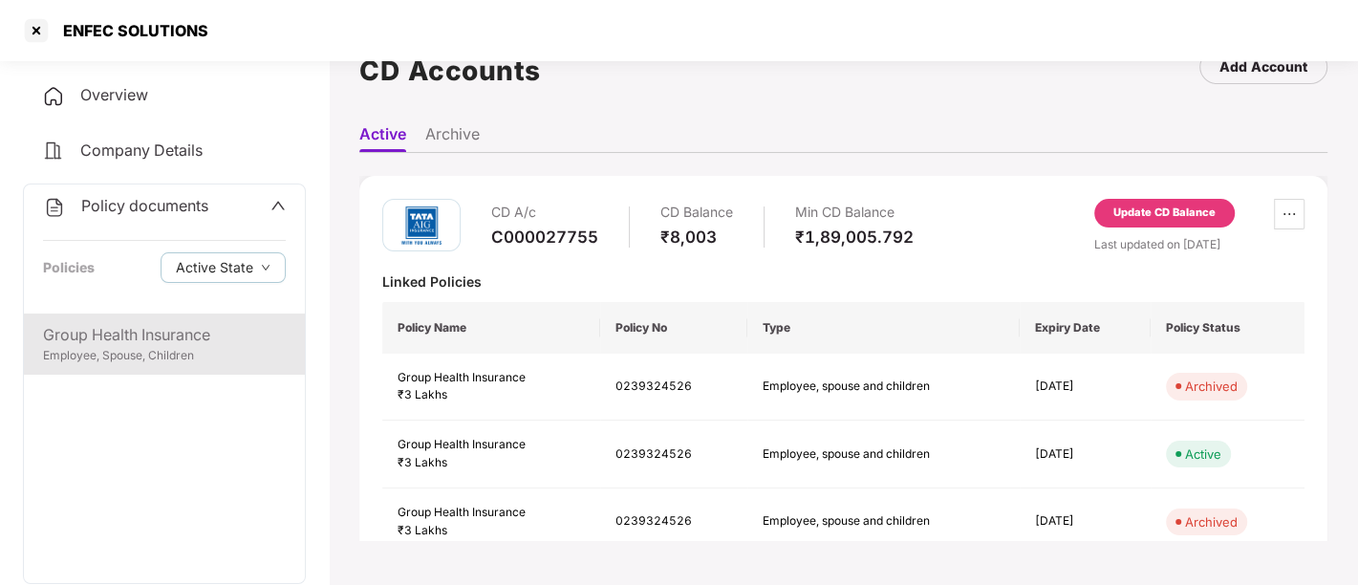
click at [144, 354] on div "Employee, Spouse, Children" at bounding box center [164, 356] width 243 height 18
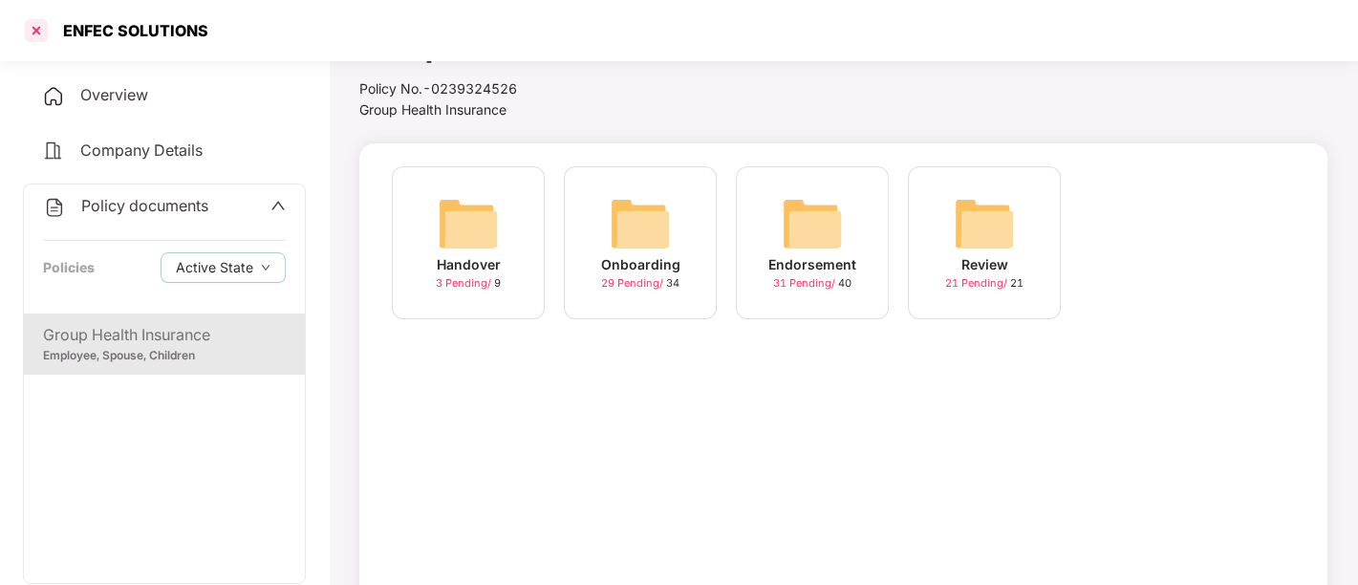
click at [32, 25] on div at bounding box center [36, 30] width 31 height 31
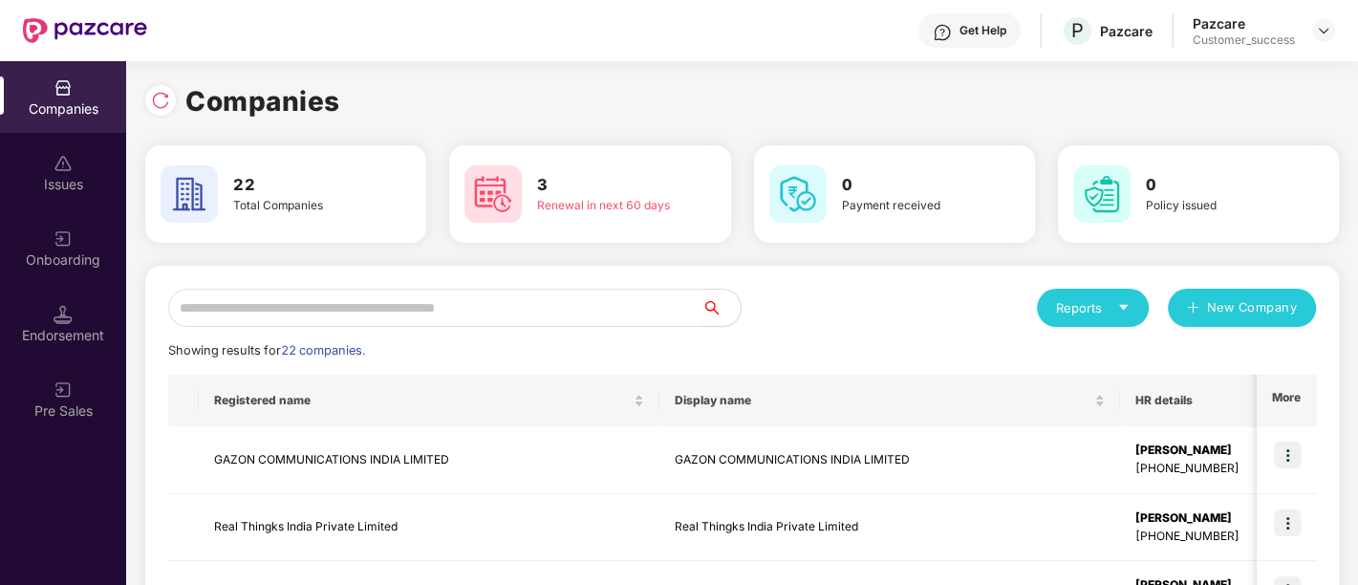
scroll to position [0, 0]
click at [1321, 32] on img at bounding box center [1323, 30] width 15 height 15
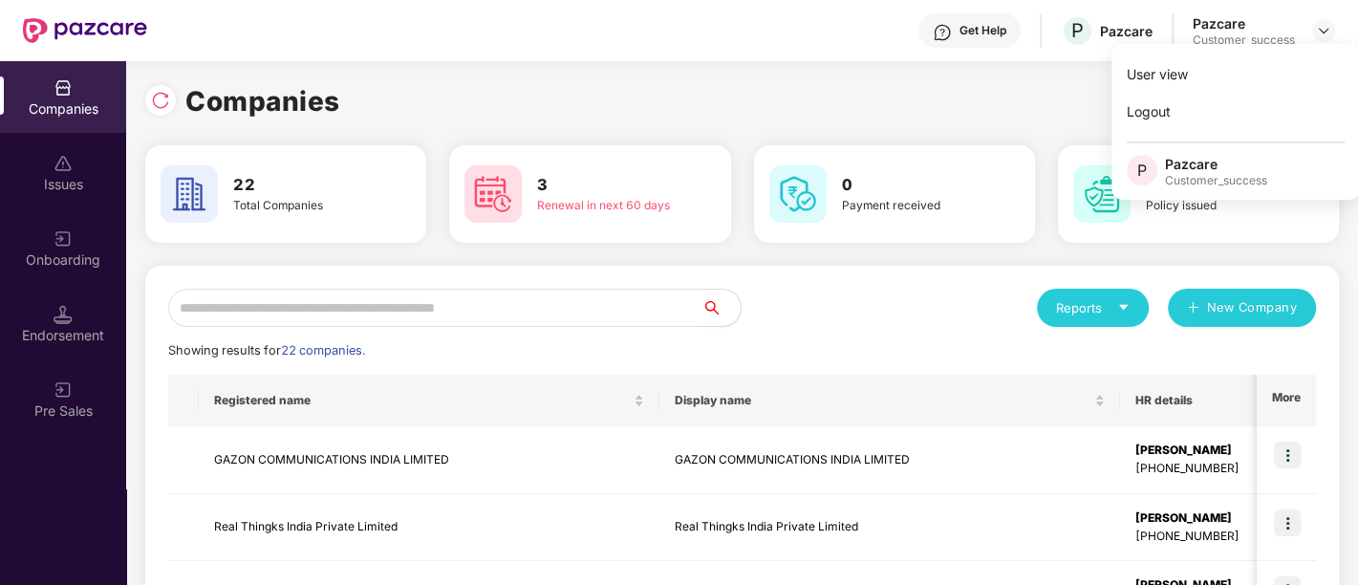
click at [472, 313] on input "text" at bounding box center [435, 308] width 534 height 38
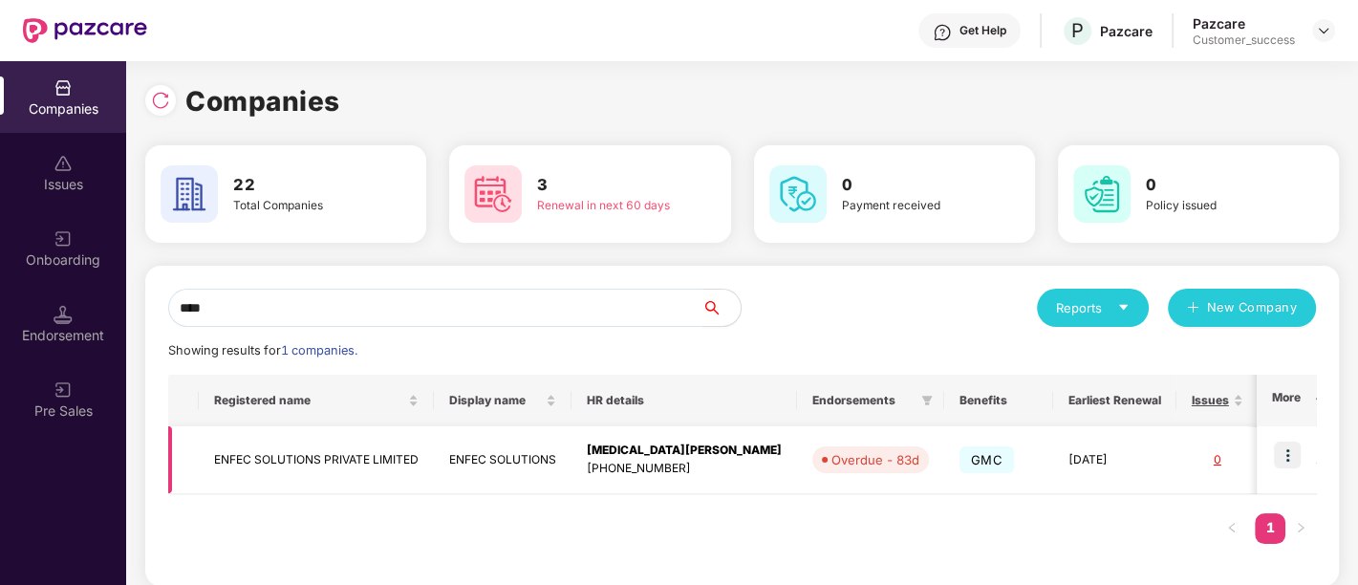
type input "****"
click at [1284, 458] on img at bounding box center [1287, 455] width 27 height 27
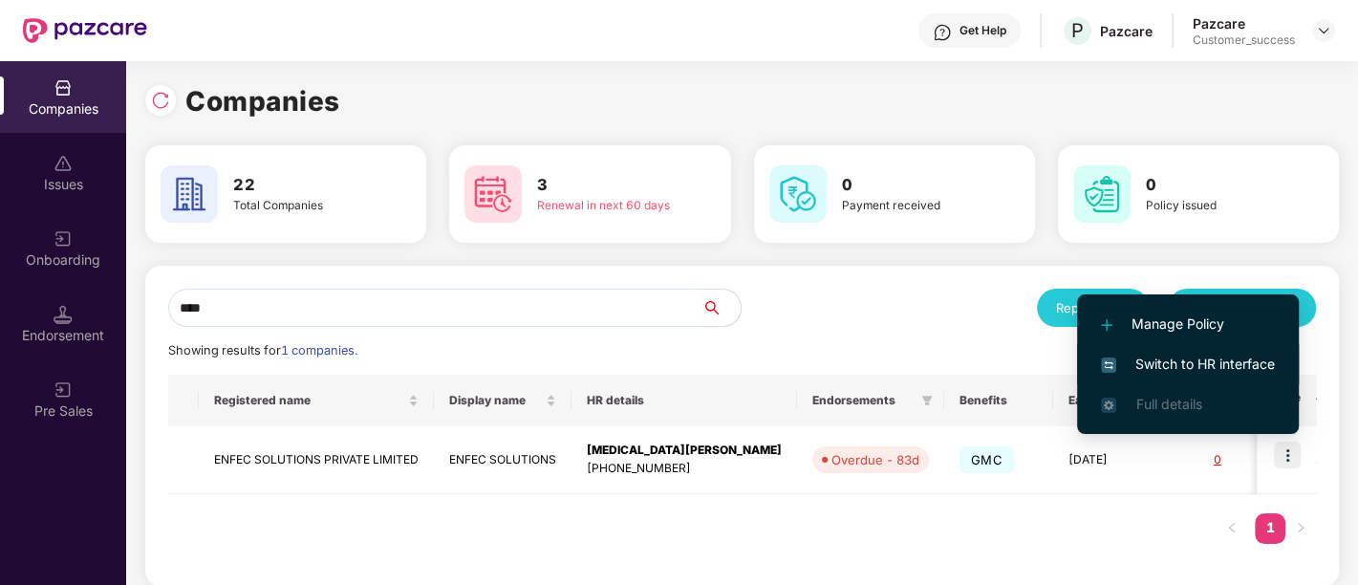
click at [1152, 373] on span "Switch to HR interface" at bounding box center [1188, 364] width 174 height 21
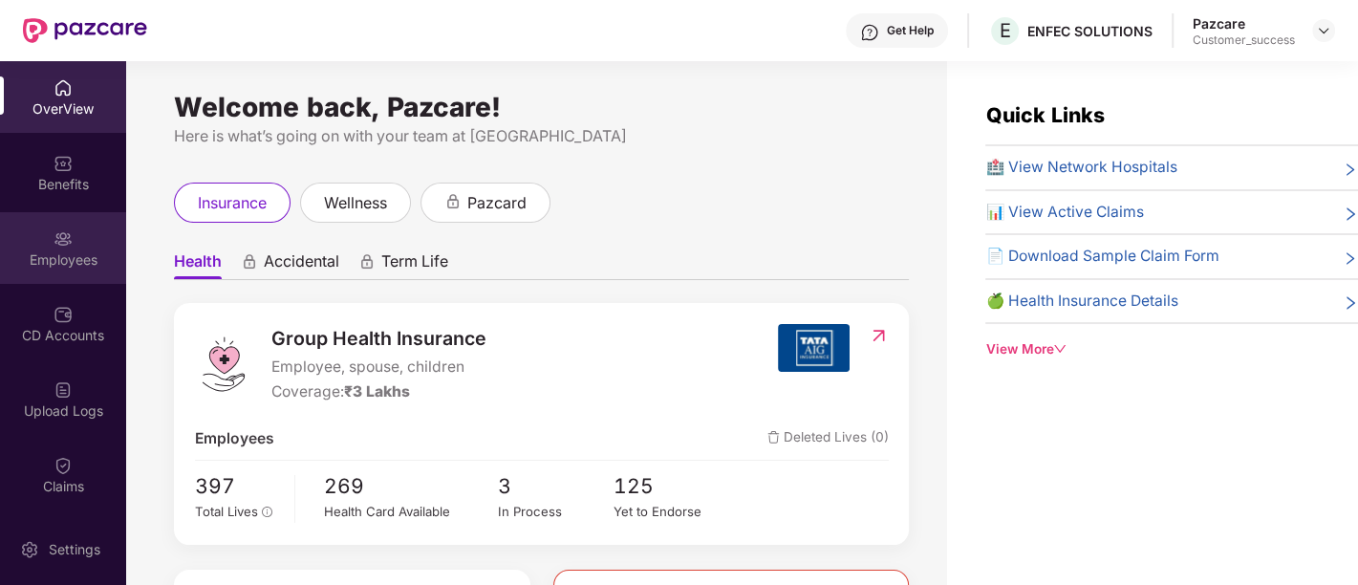
click at [39, 238] on div "Employees" at bounding box center [63, 248] width 126 height 72
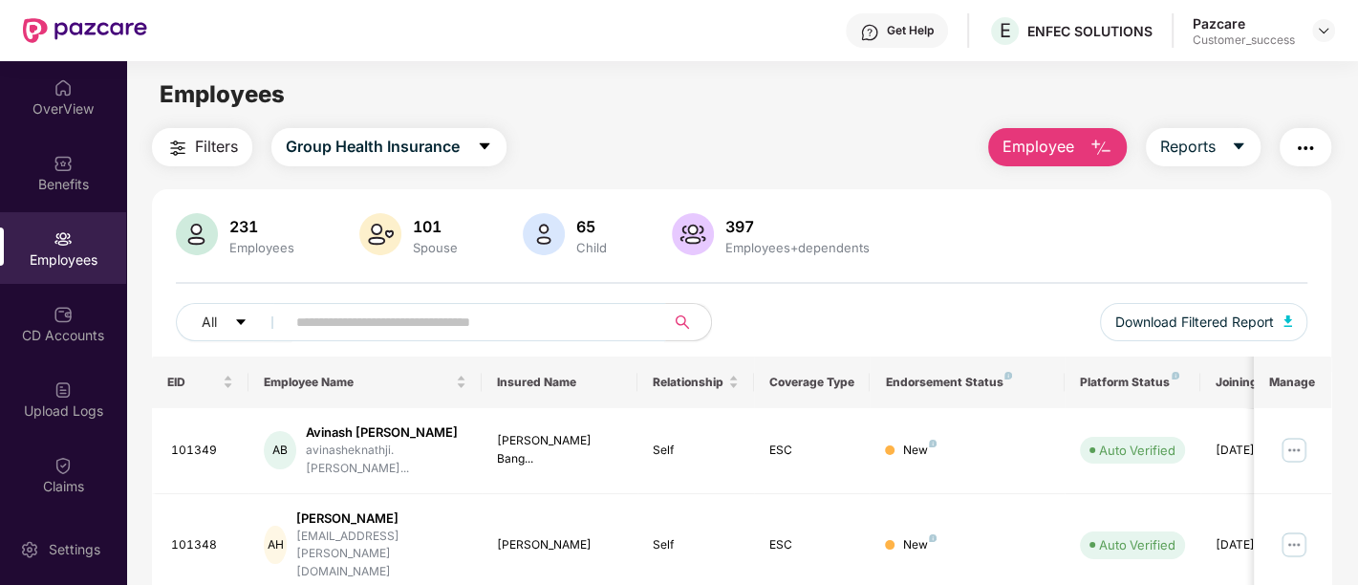
click at [427, 305] on span at bounding box center [469, 322] width 392 height 38
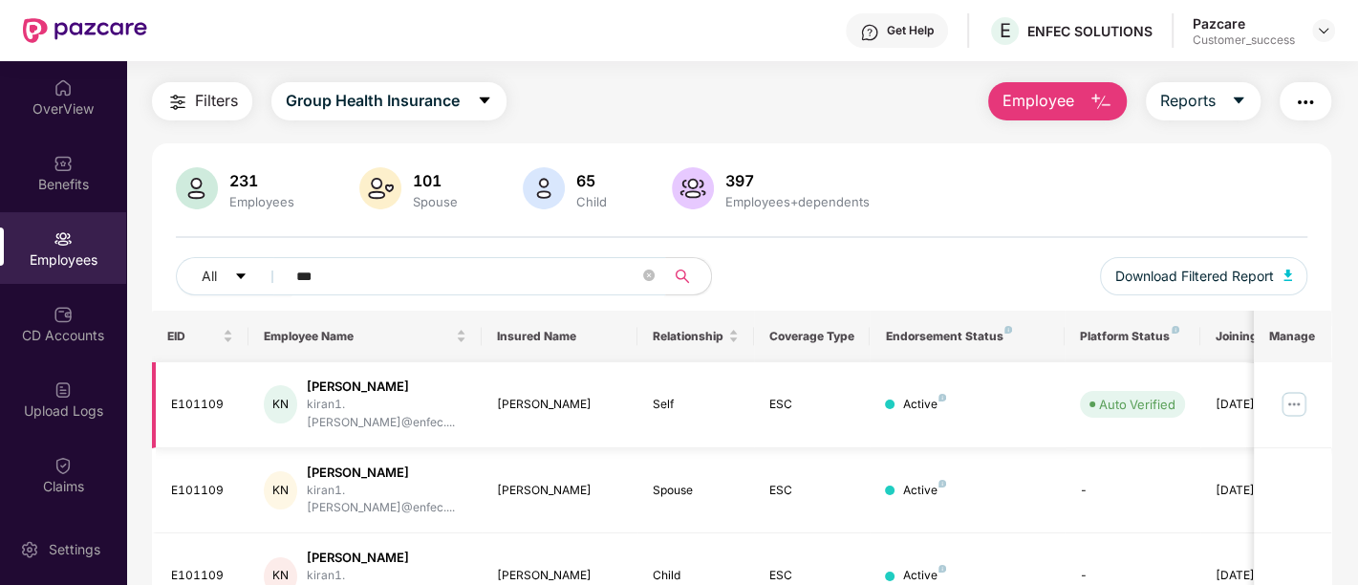
scroll to position [33, 0]
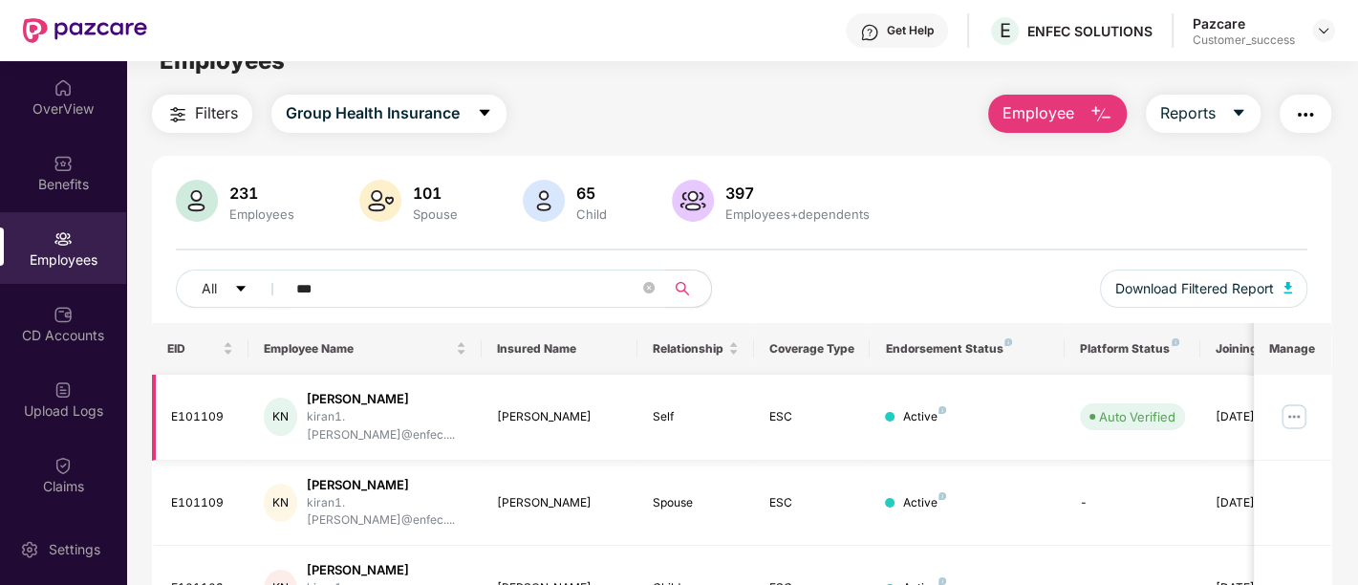
type input "***"
click at [1289, 408] on img at bounding box center [1294, 416] width 31 height 31
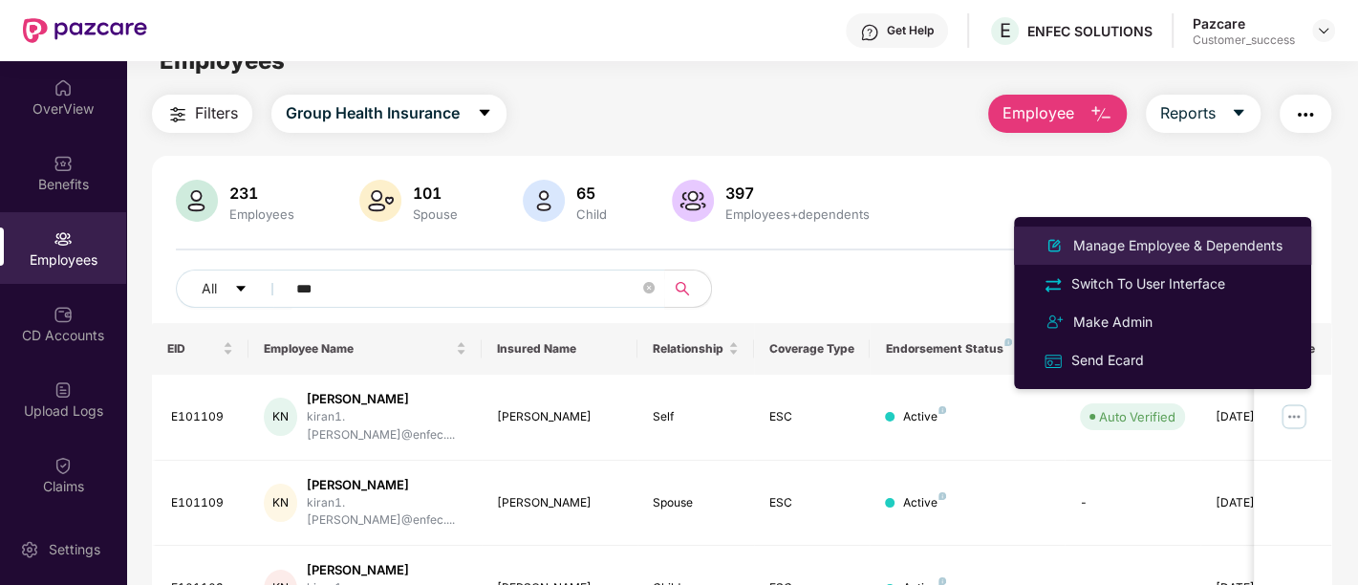
click at [1173, 252] on div "Manage Employee & Dependents" at bounding box center [1178, 245] width 217 height 21
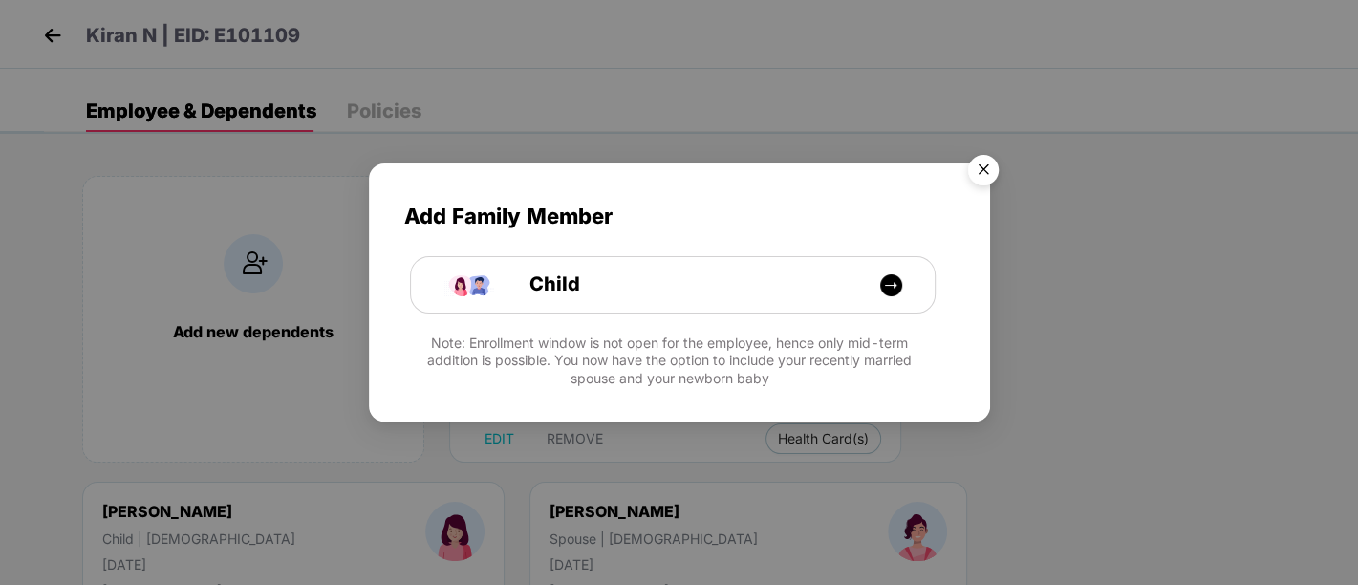
click at [986, 161] on img "Close" at bounding box center [984, 173] width 54 height 54
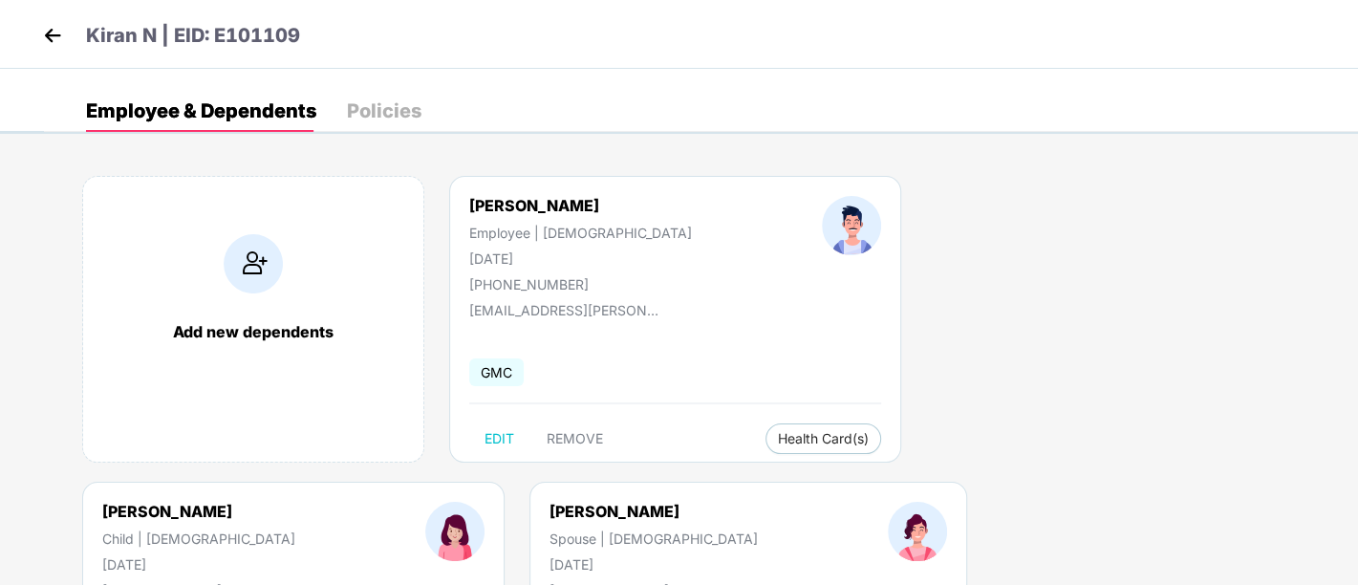
scroll to position [2, 0]
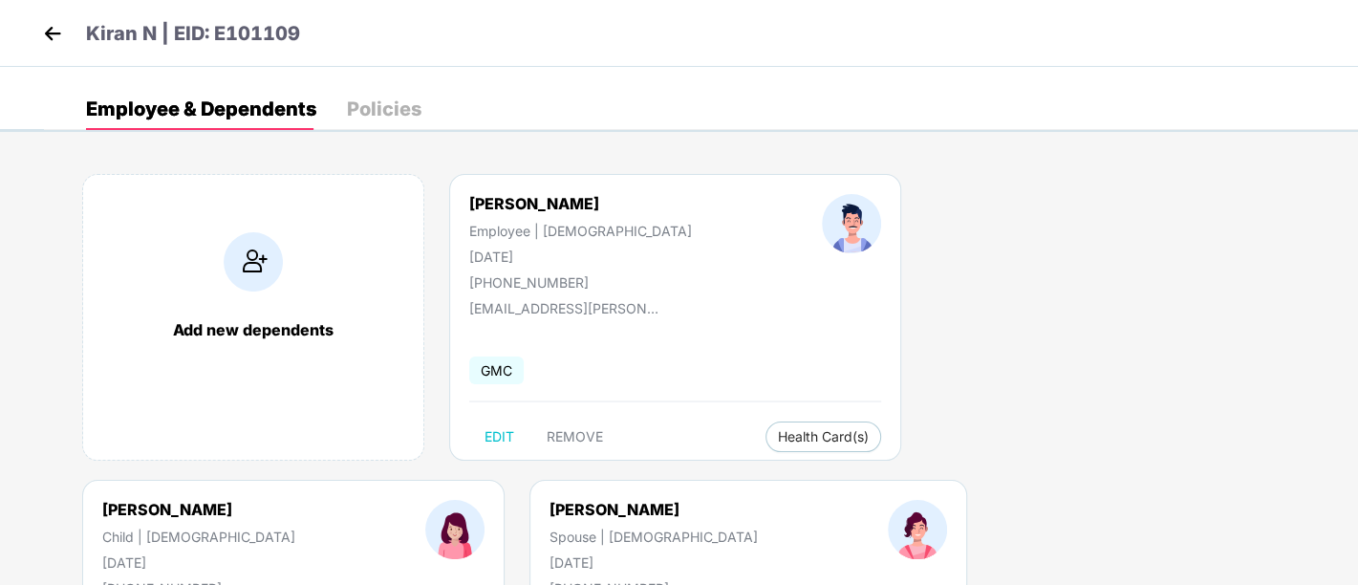
click at [59, 27] on img at bounding box center [52, 33] width 29 height 29
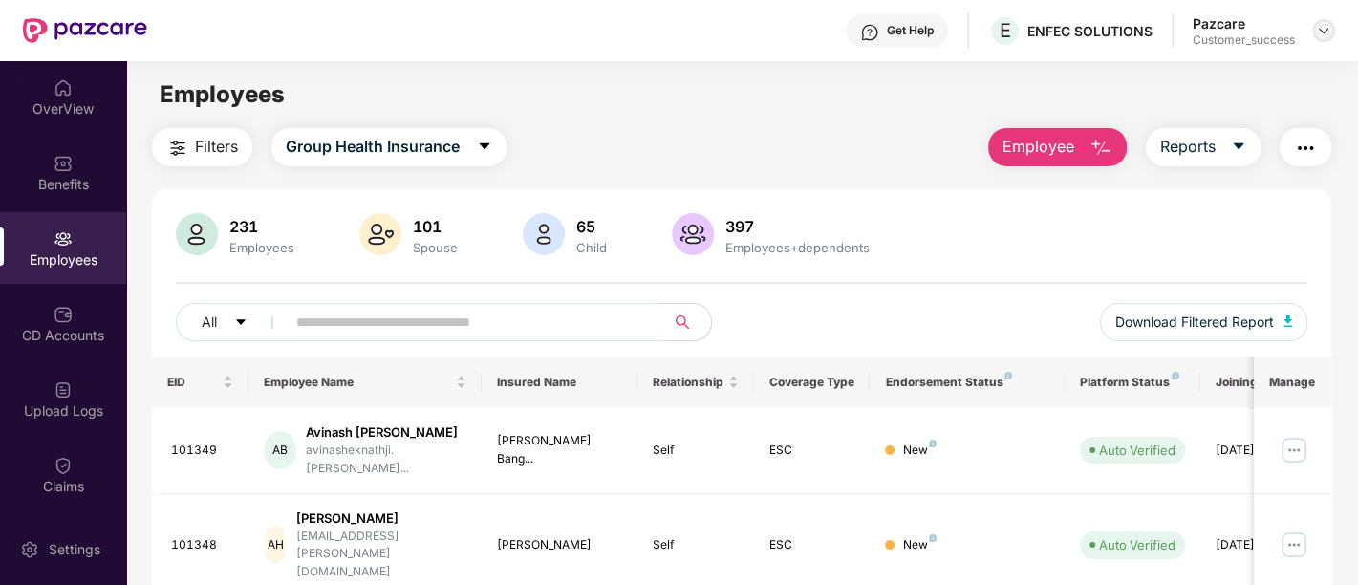
click at [1319, 32] on img at bounding box center [1323, 30] width 15 height 15
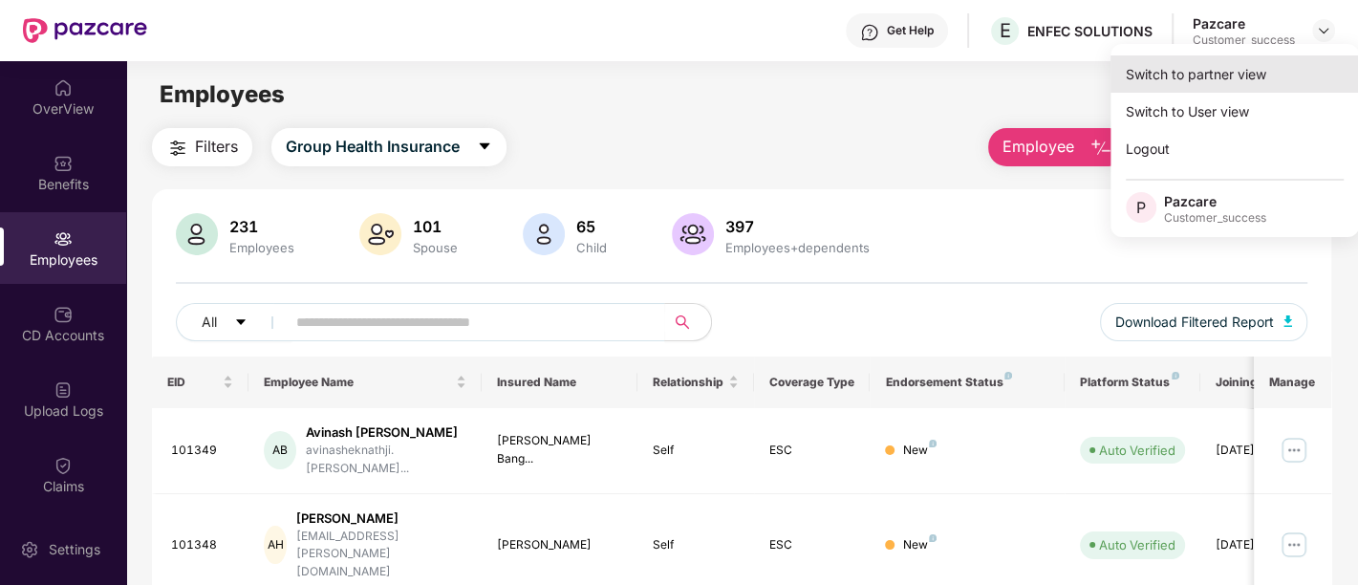
click at [1238, 72] on div "Switch to partner view" at bounding box center [1235, 73] width 249 height 37
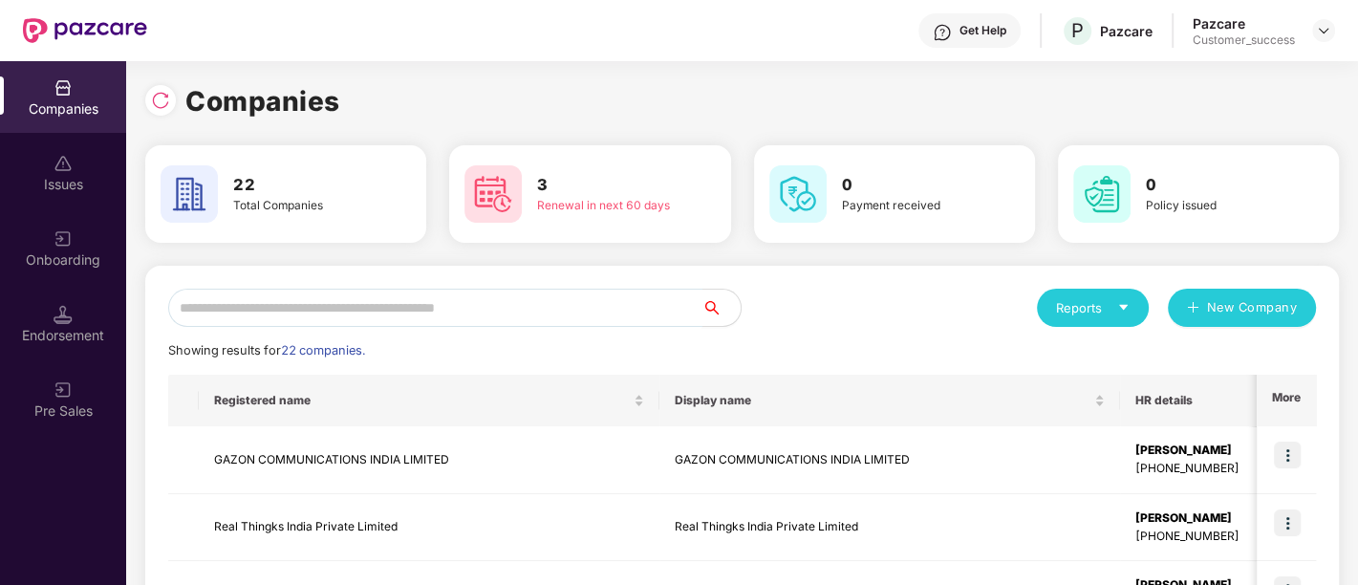
click at [522, 304] on input "text" at bounding box center [435, 308] width 534 height 38
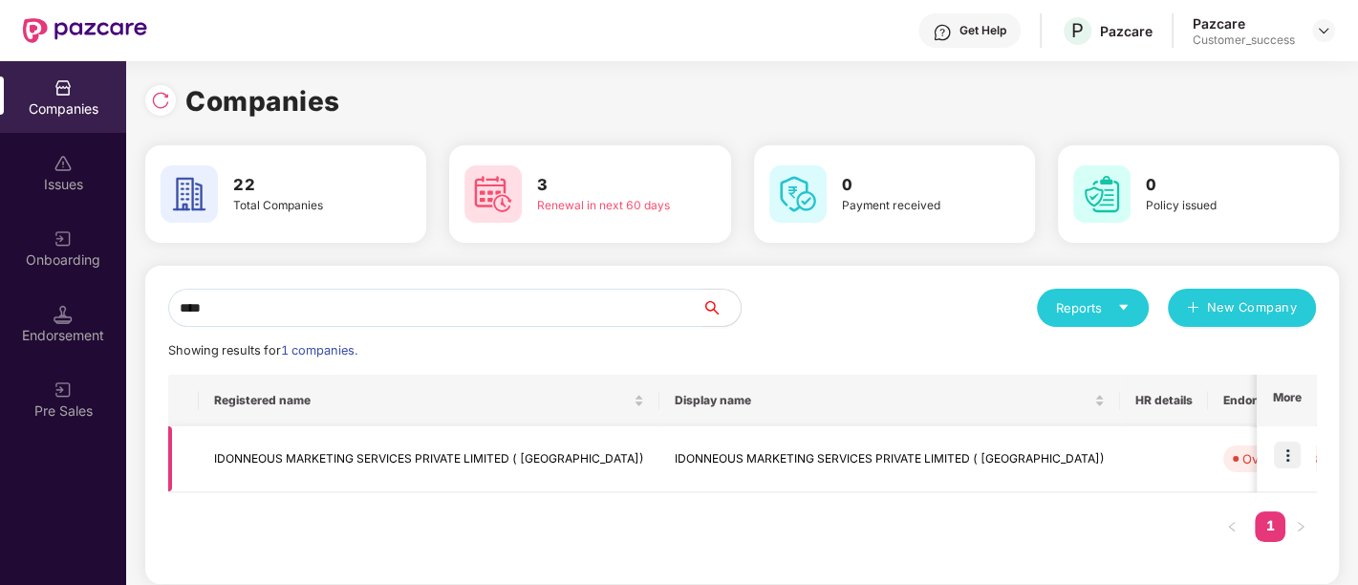
type input "****"
click at [1290, 451] on img at bounding box center [1287, 455] width 27 height 27
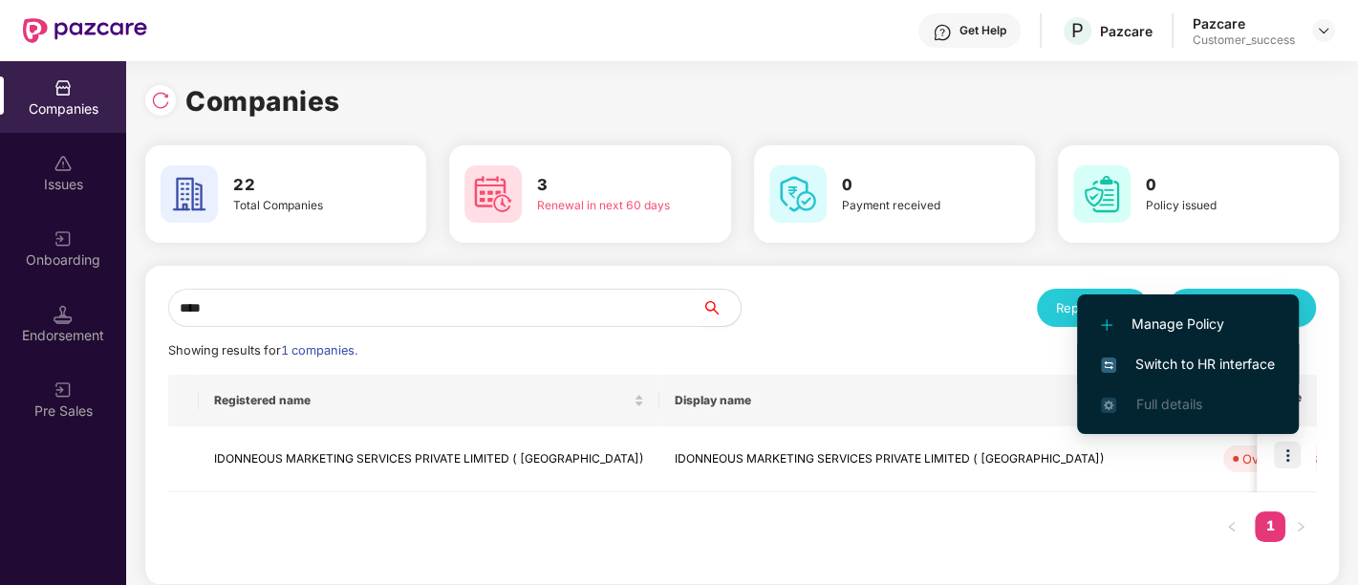
click at [1238, 366] on span "Switch to HR interface" at bounding box center [1188, 364] width 174 height 21
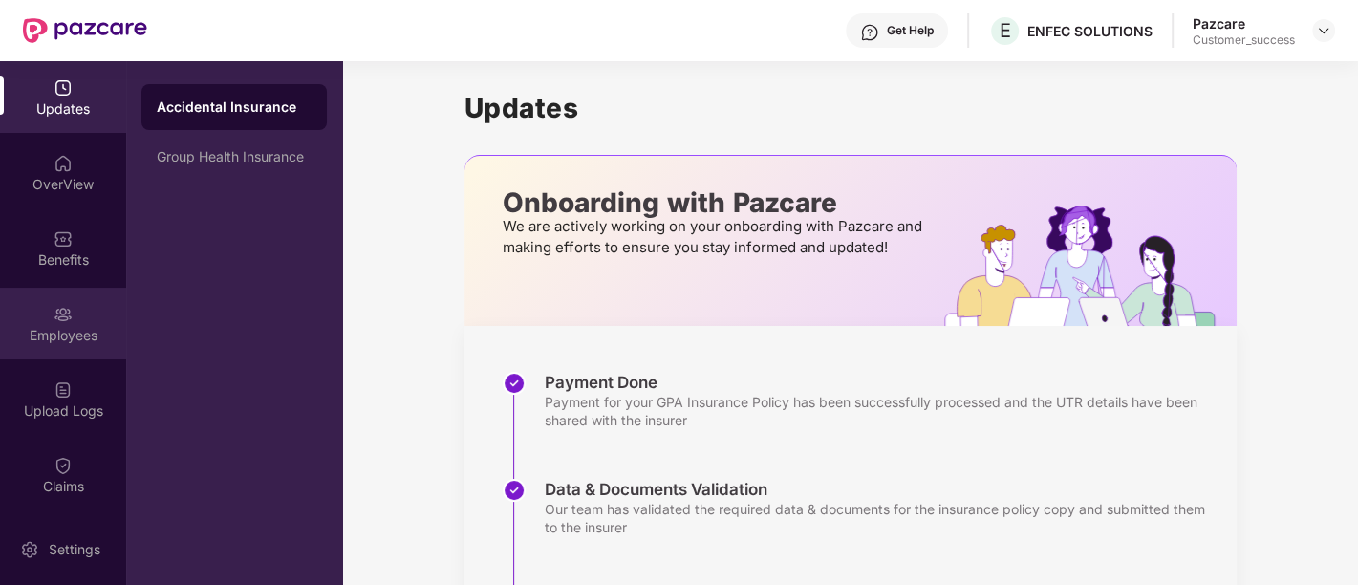
click at [65, 305] on img at bounding box center [63, 314] width 19 height 19
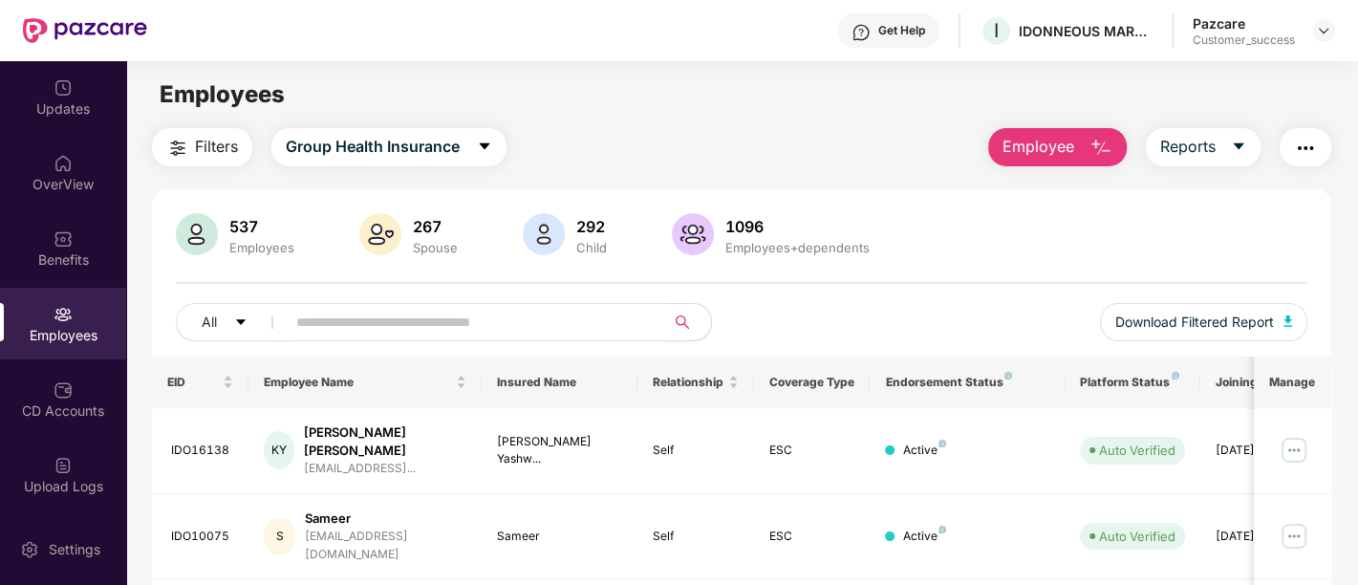
click at [418, 326] on input "text" at bounding box center [467, 322] width 343 height 29
paste input "********"
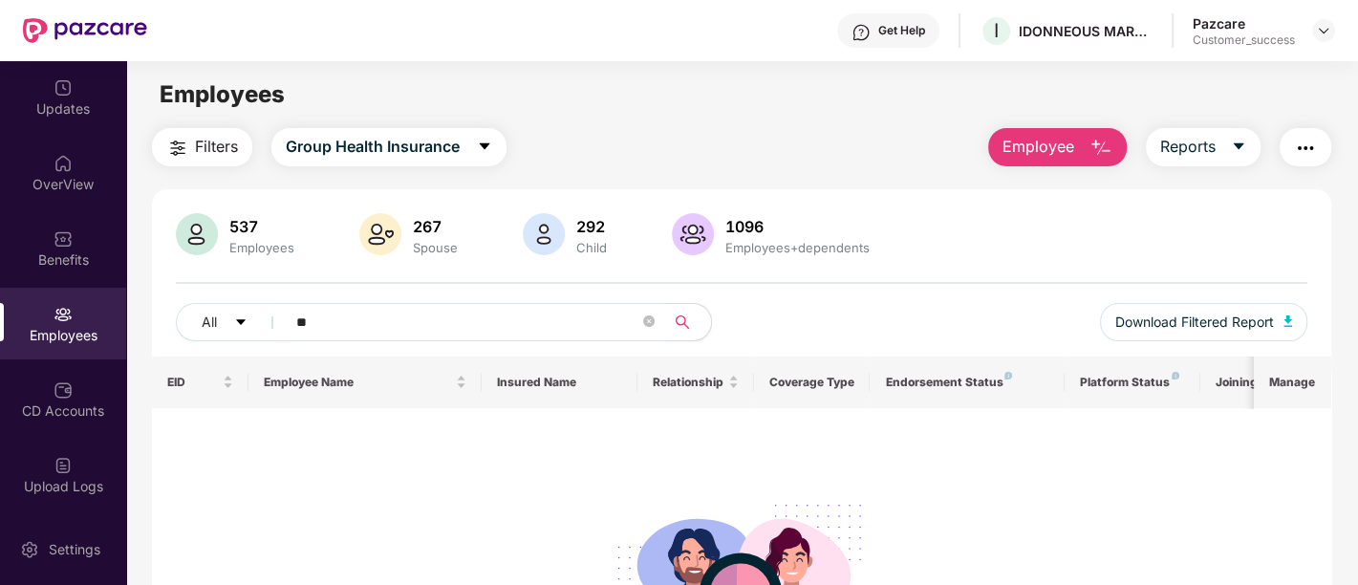
type input "*"
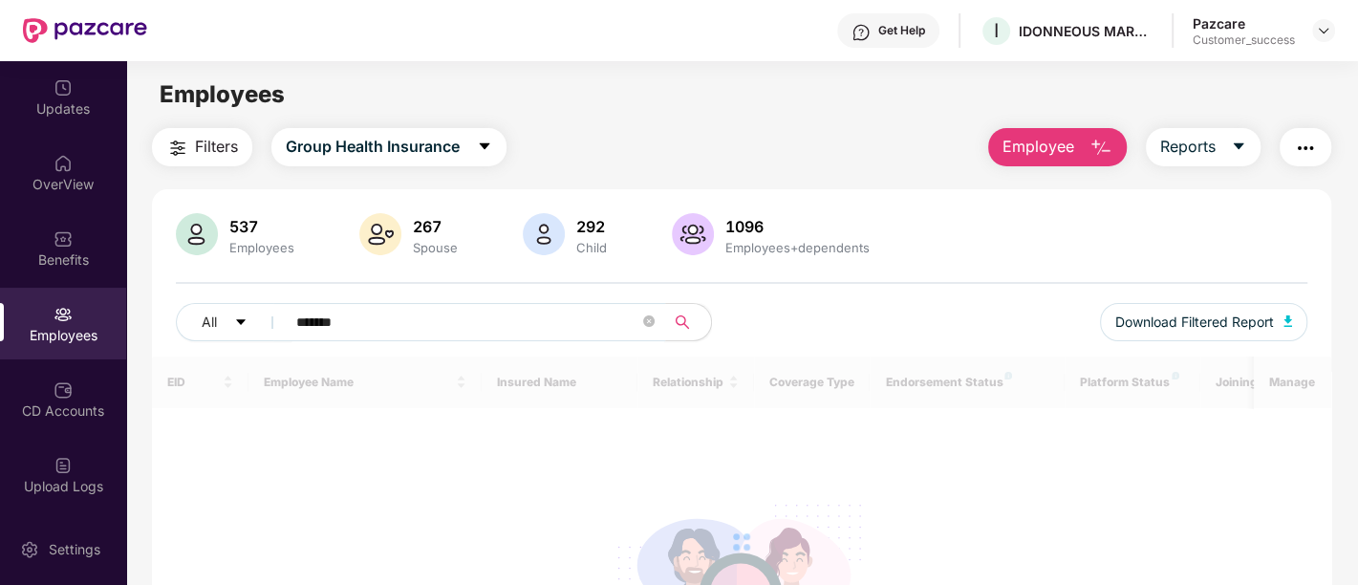
type input "********"
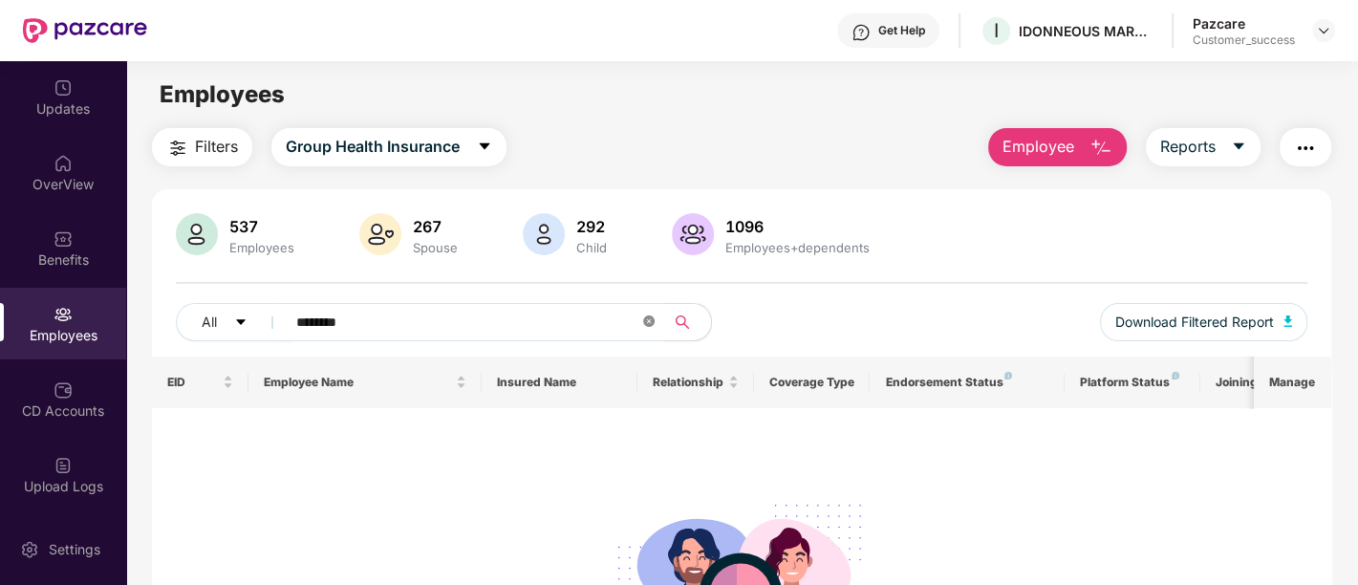
click at [650, 326] on icon "close-circle" at bounding box center [648, 320] width 11 height 11
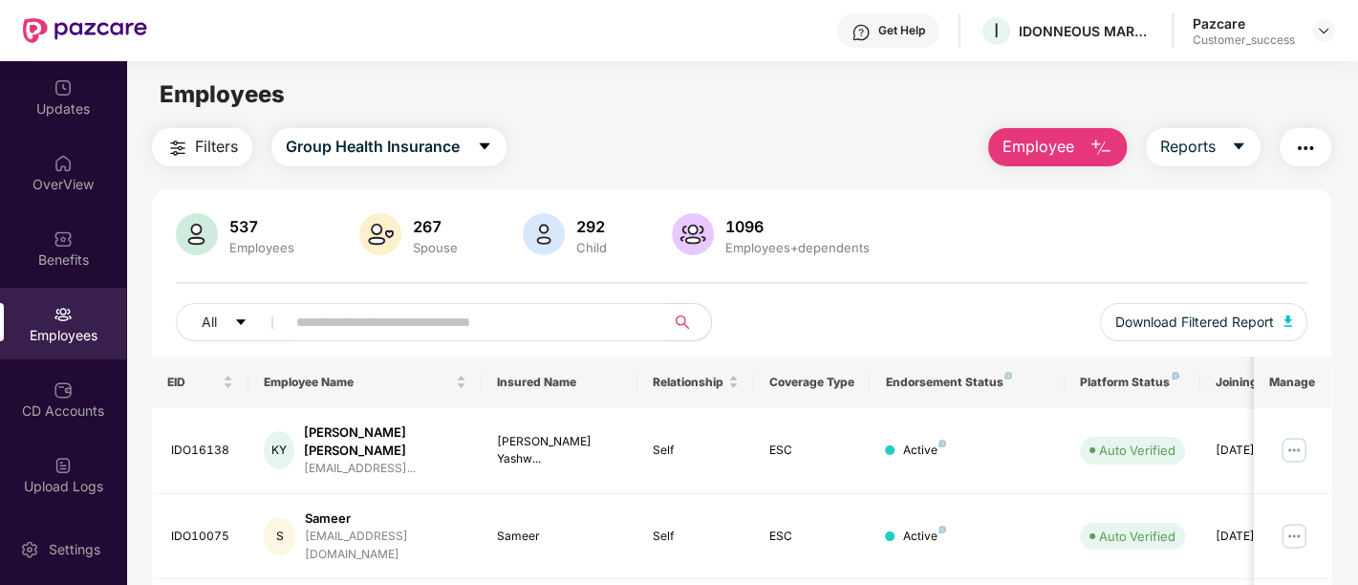
click at [530, 315] on input "text" at bounding box center [467, 322] width 343 height 29
paste input "********"
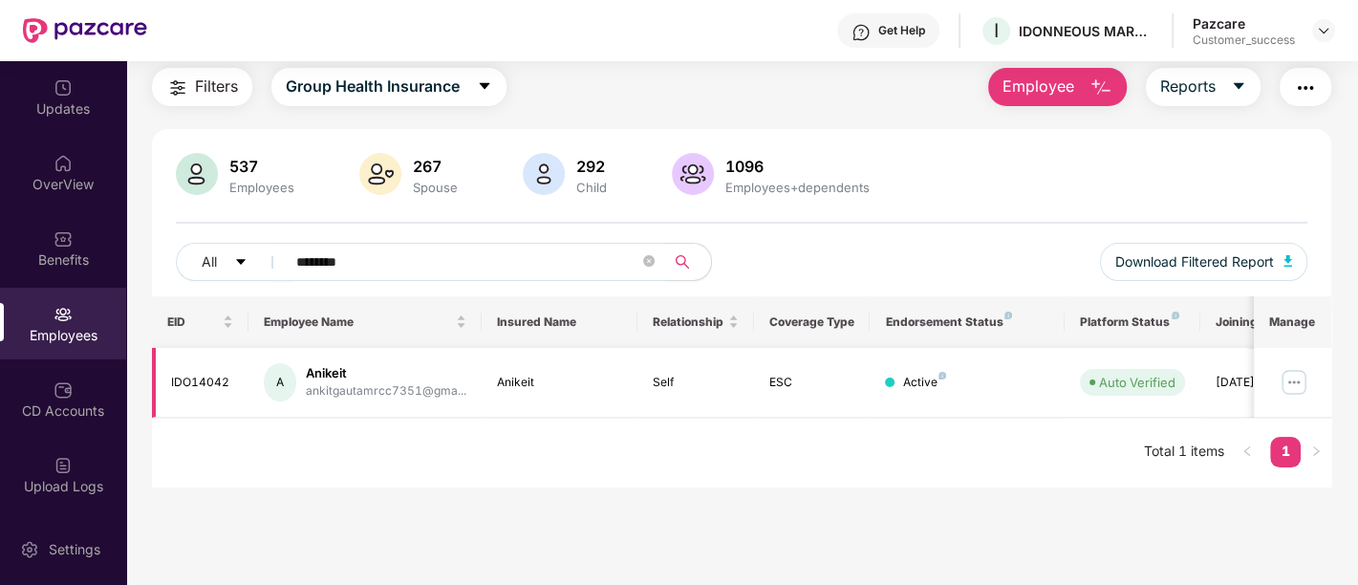
type input "********"
click at [1308, 372] on img at bounding box center [1294, 382] width 31 height 31
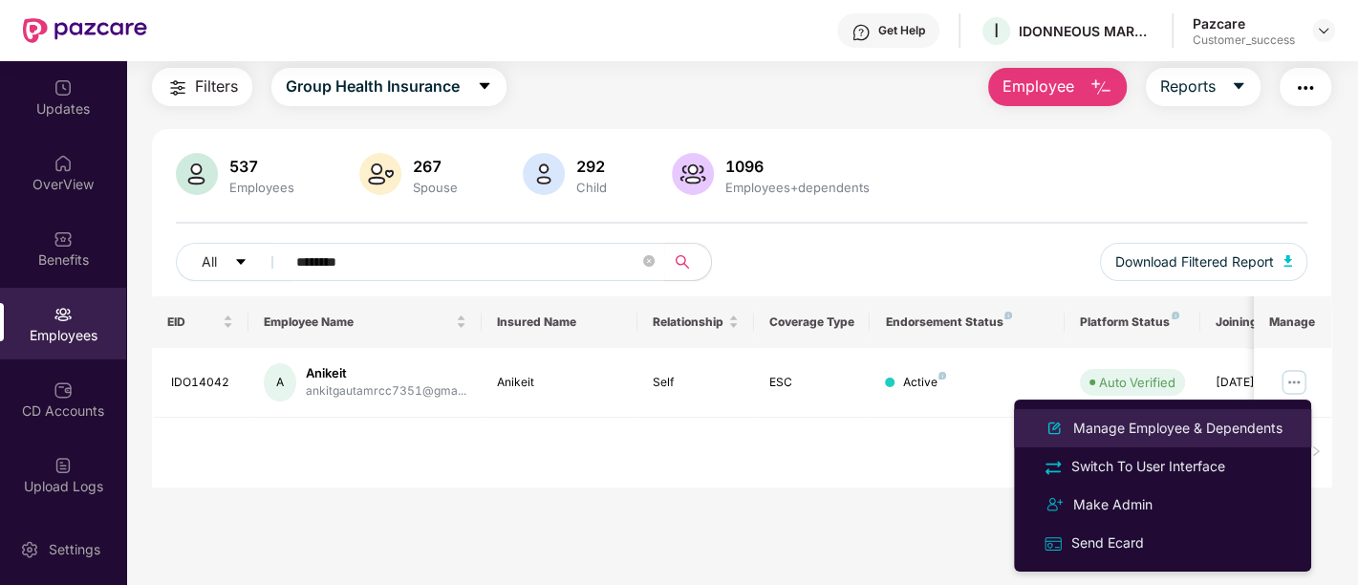
click at [1176, 438] on div "Manage Employee & Dependents" at bounding box center [1178, 428] width 217 height 21
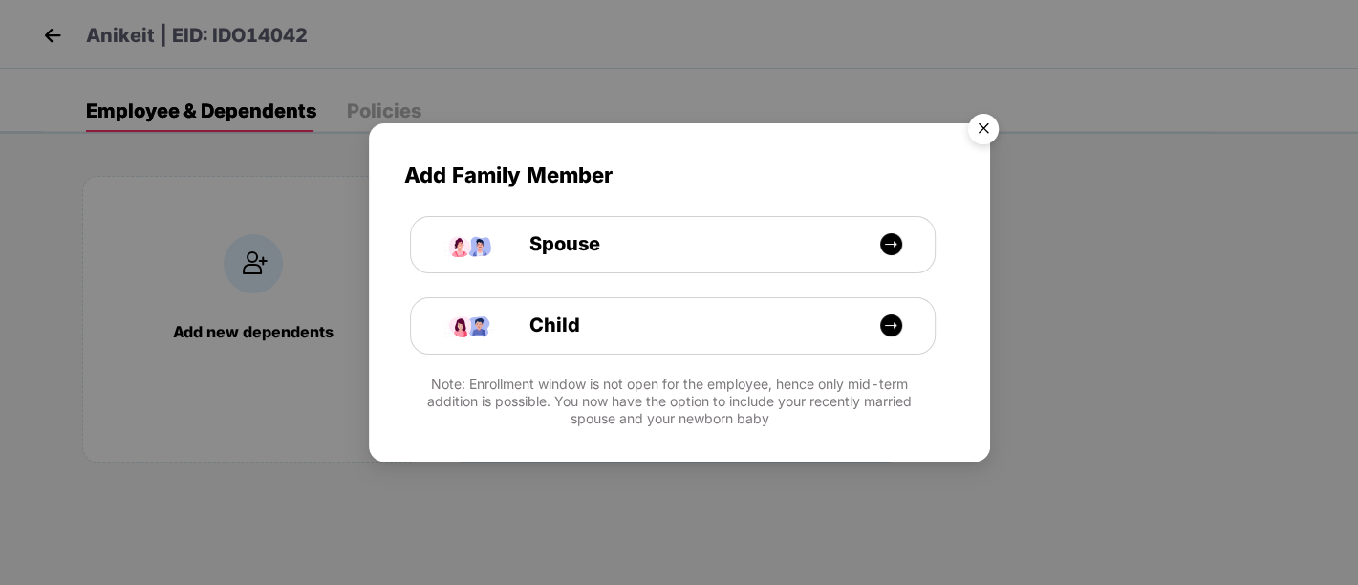
click at [991, 119] on img "Close" at bounding box center [984, 132] width 54 height 54
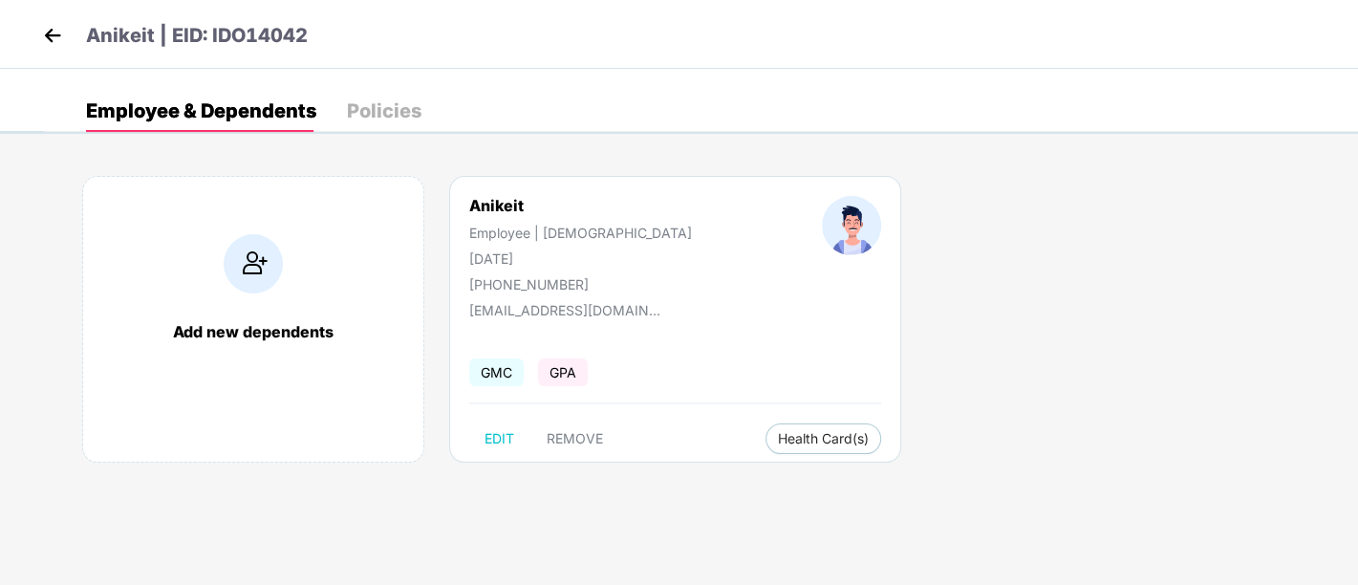
click at [227, 317] on div "Add new dependents" at bounding box center [253, 319] width 342 height 287
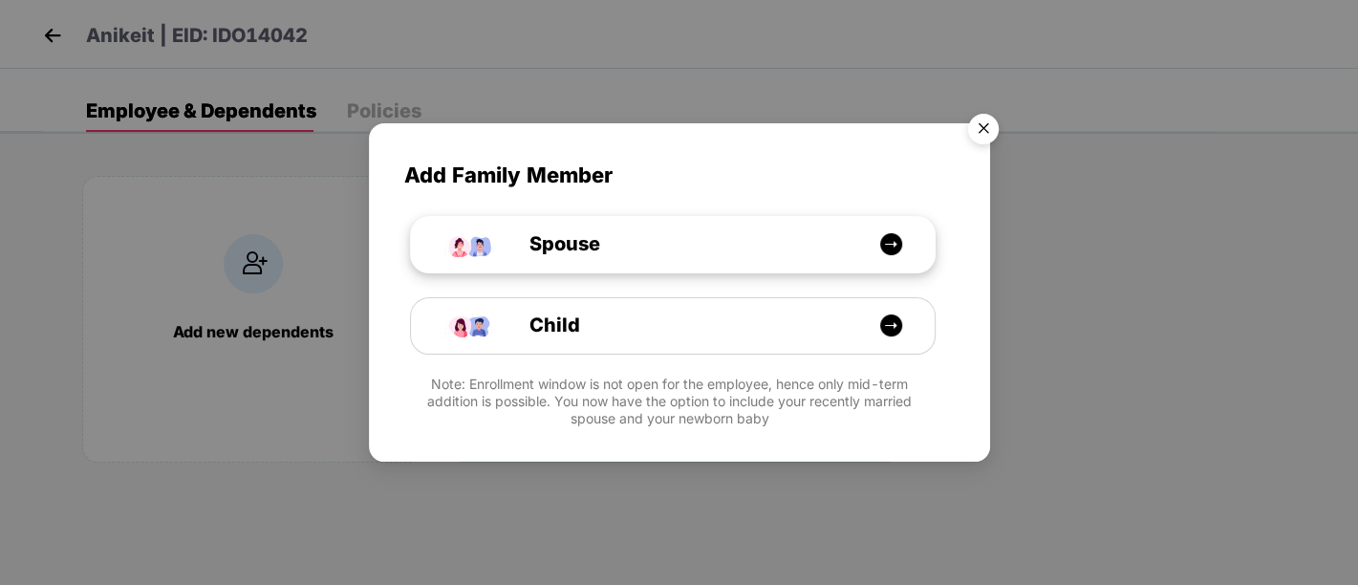
click at [887, 249] on img at bounding box center [891, 244] width 24 height 24
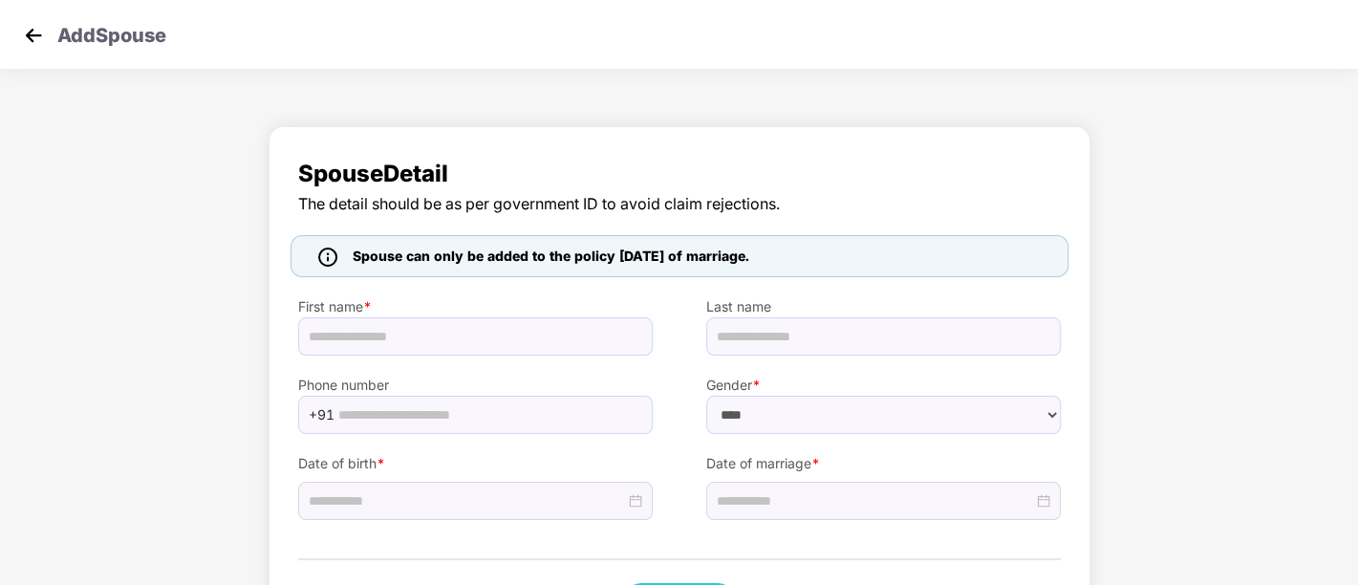
select select "******"
click at [32, 23] on img at bounding box center [33, 35] width 29 height 29
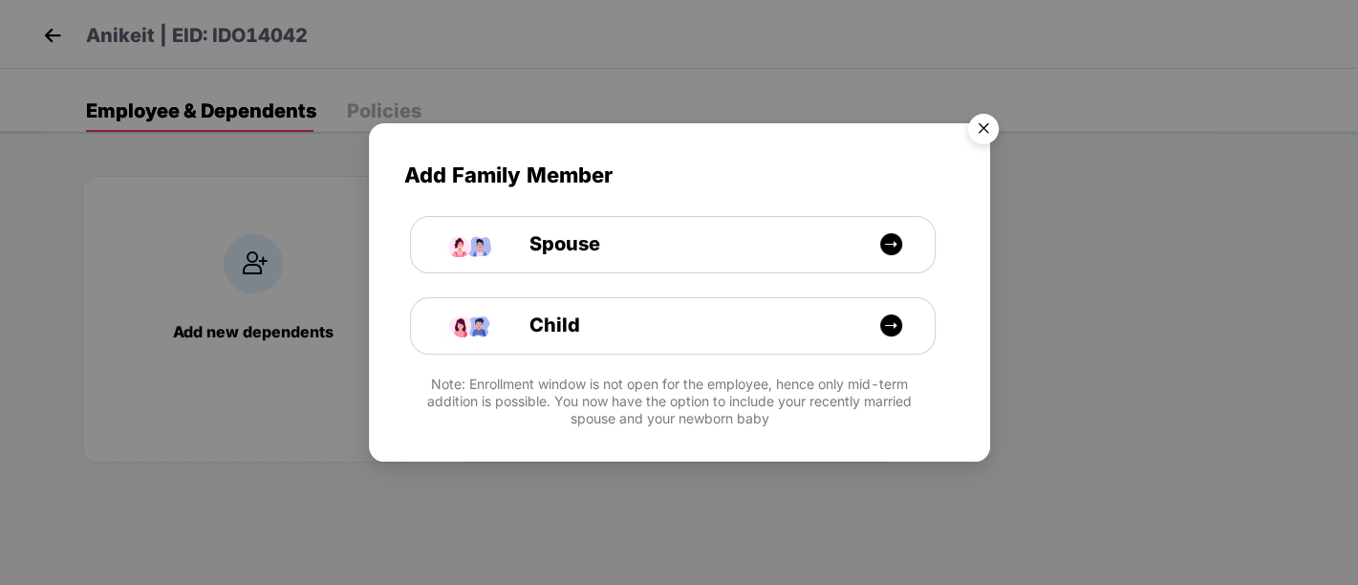
click at [974, 132] on img "Close" at bounding box center [984, 132] width 54 height 54
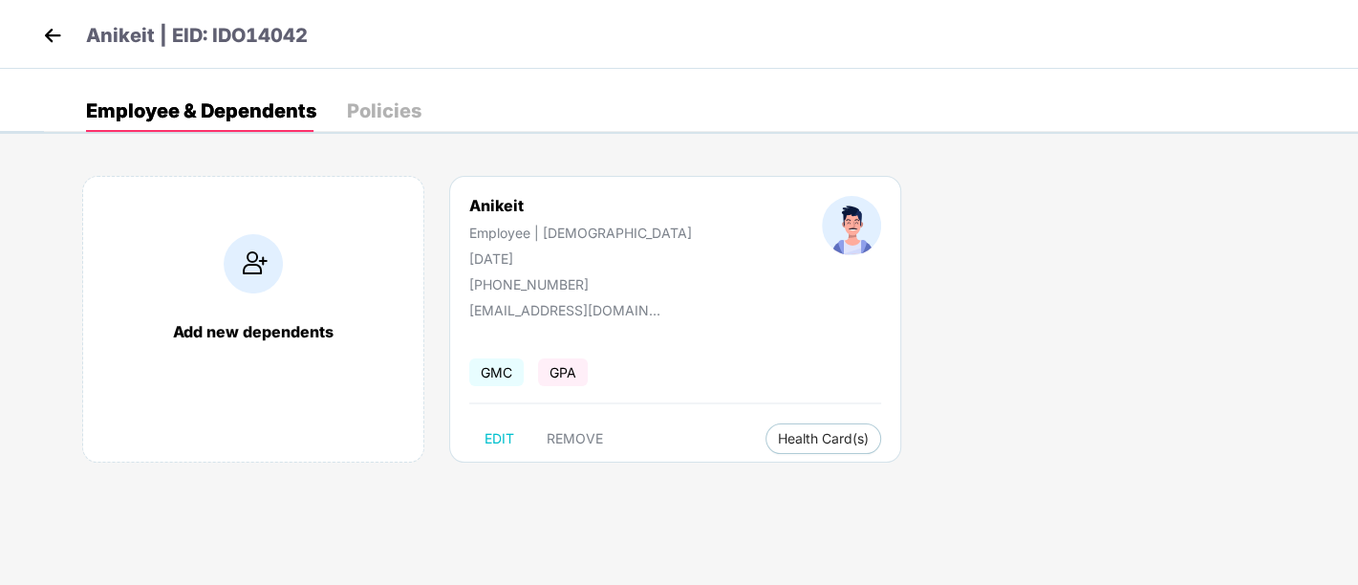
click at [54, 29] on img at bounding box center [52, 35] width 29 height 29
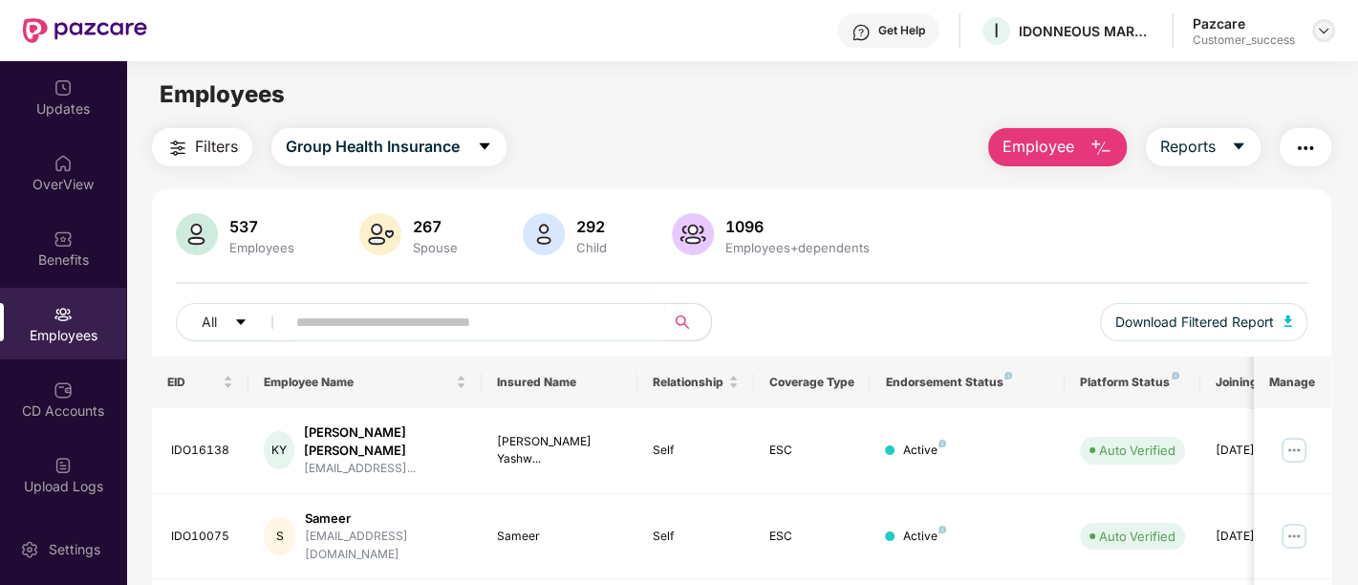
click at [1318, 26] on img at bounding box center [1323, 30] width 15 height 15
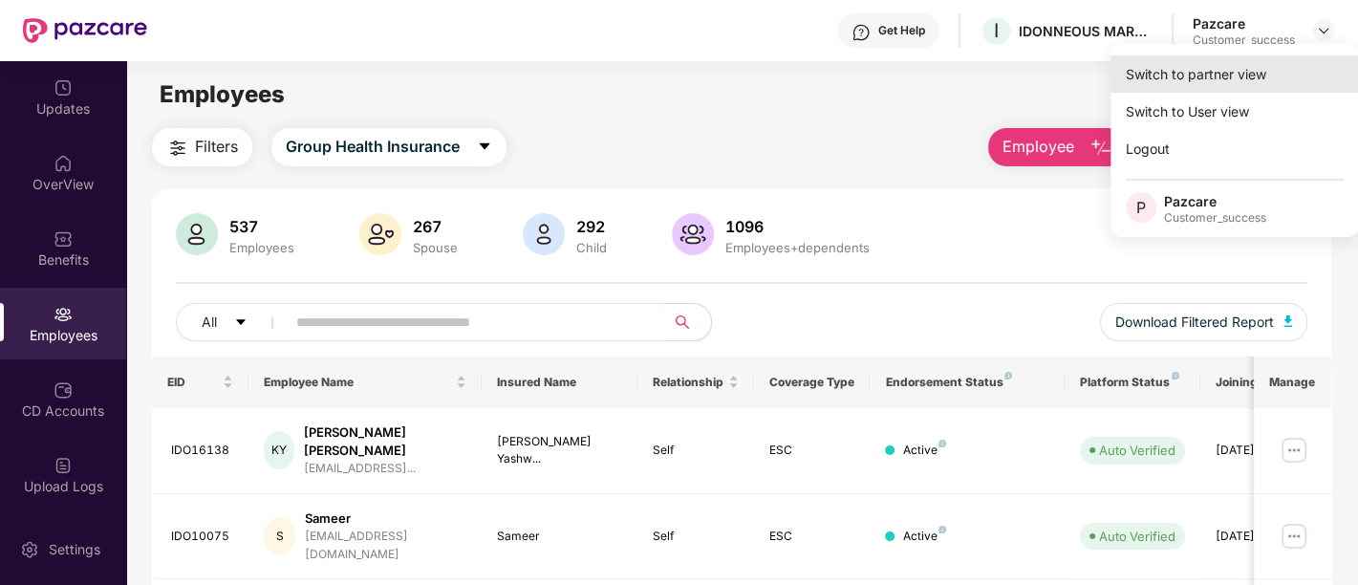
click at [1183, 75] on div "Switch to partner view" at bounding box center [1235, 73] width 249 height 37
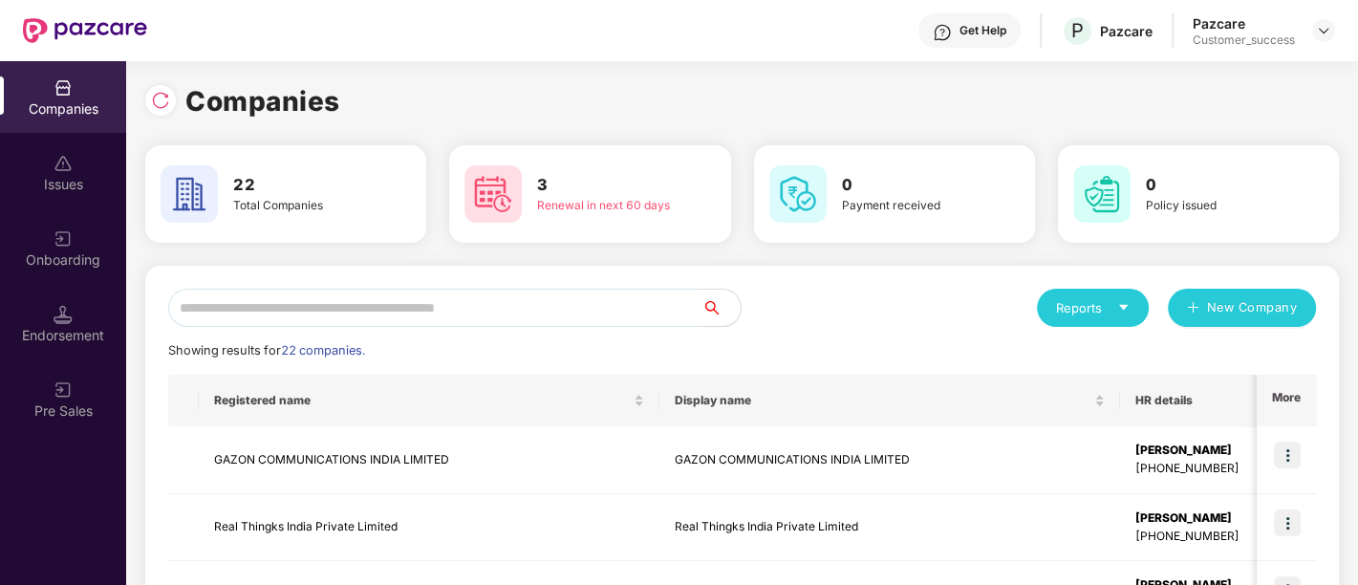
click at [427, 297] on input "text" at bounding box center [435, 308] width 534 height 38
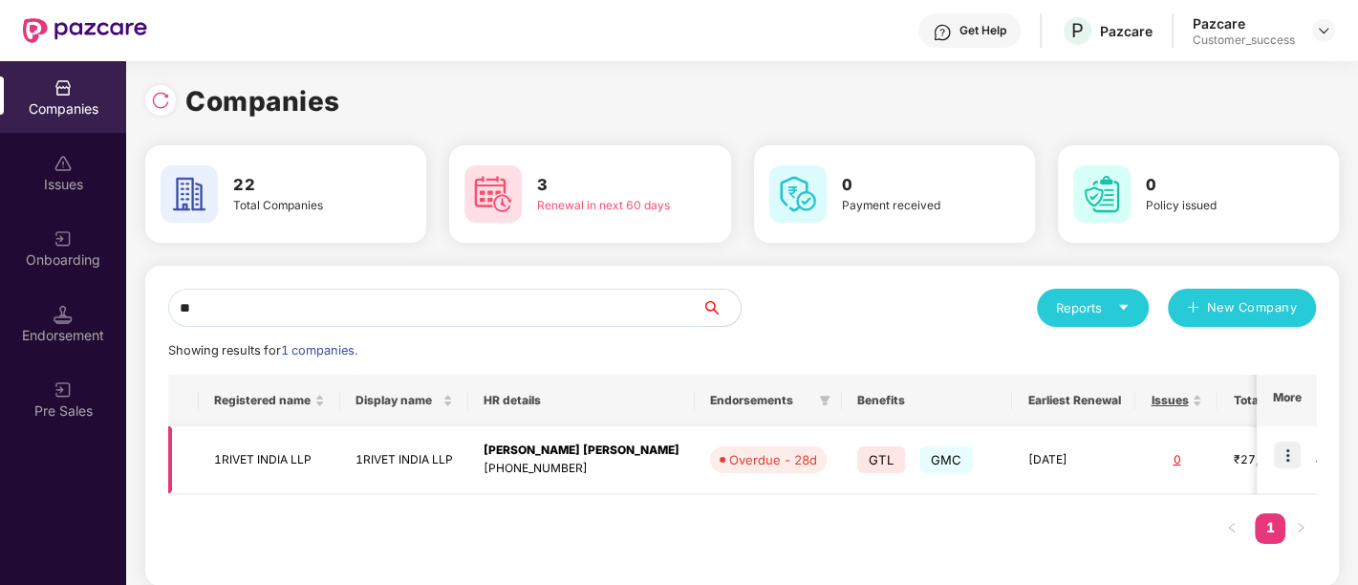
type input "**"
click at [531, 465] on div "[PHONE_NUMBER]" at bounding box center [582, 469] width 196 height 18
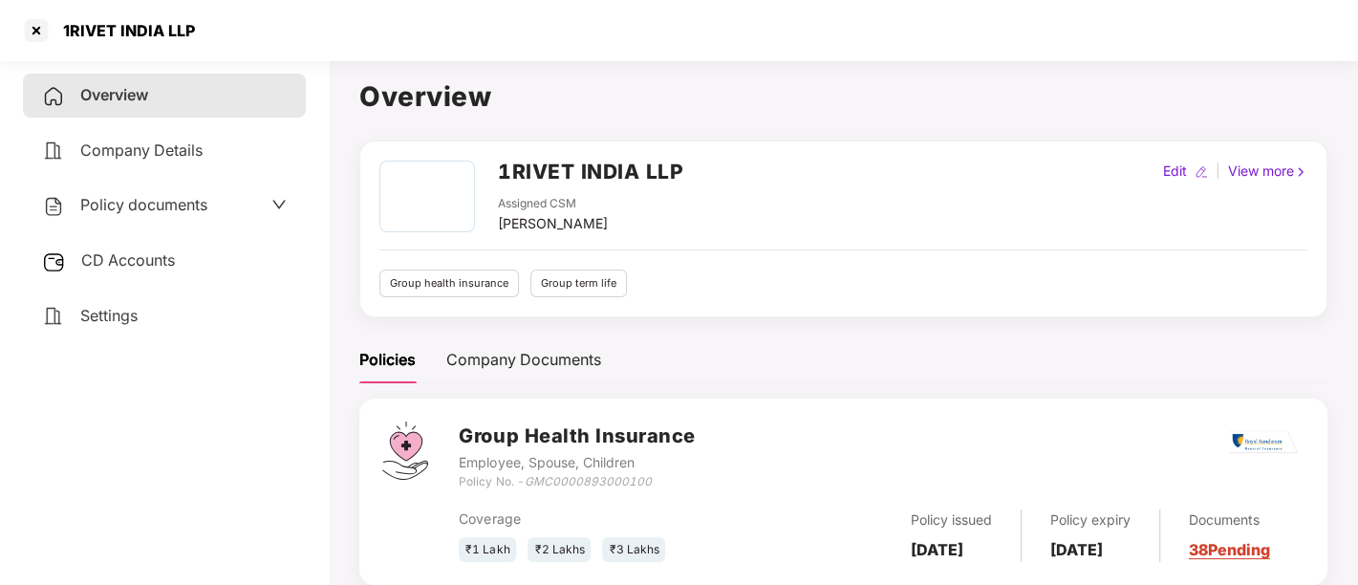
click at [177, 214] on div "Policy documents" at bounding box center [124, 205] width 165 height 25
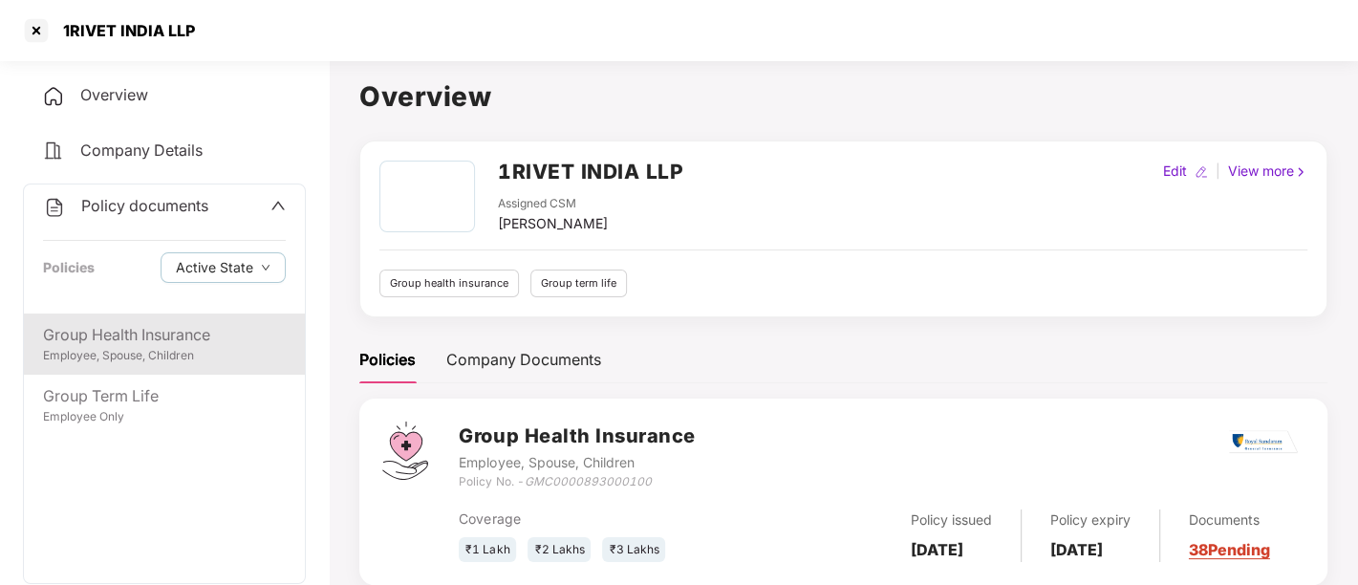
click at [152, 332] on div "Group Health Insurance" at bounding box center [164, 335] width 243 height 24
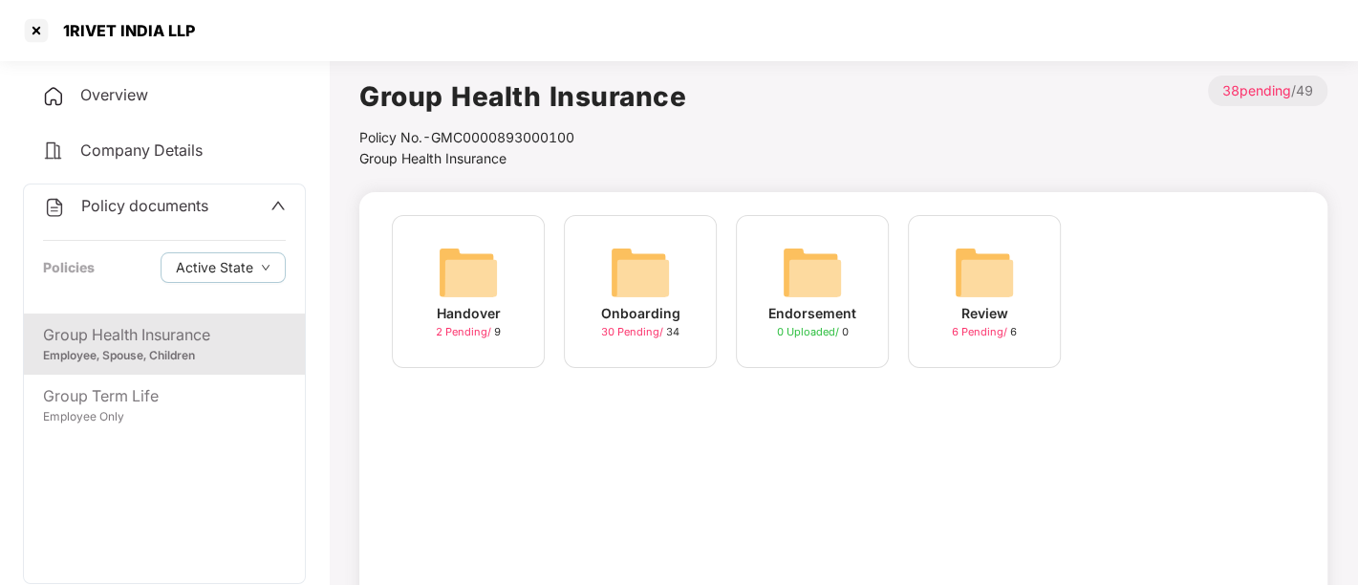
click at [669, 288] on img at bounding box center [640, 272] width 61 height 61
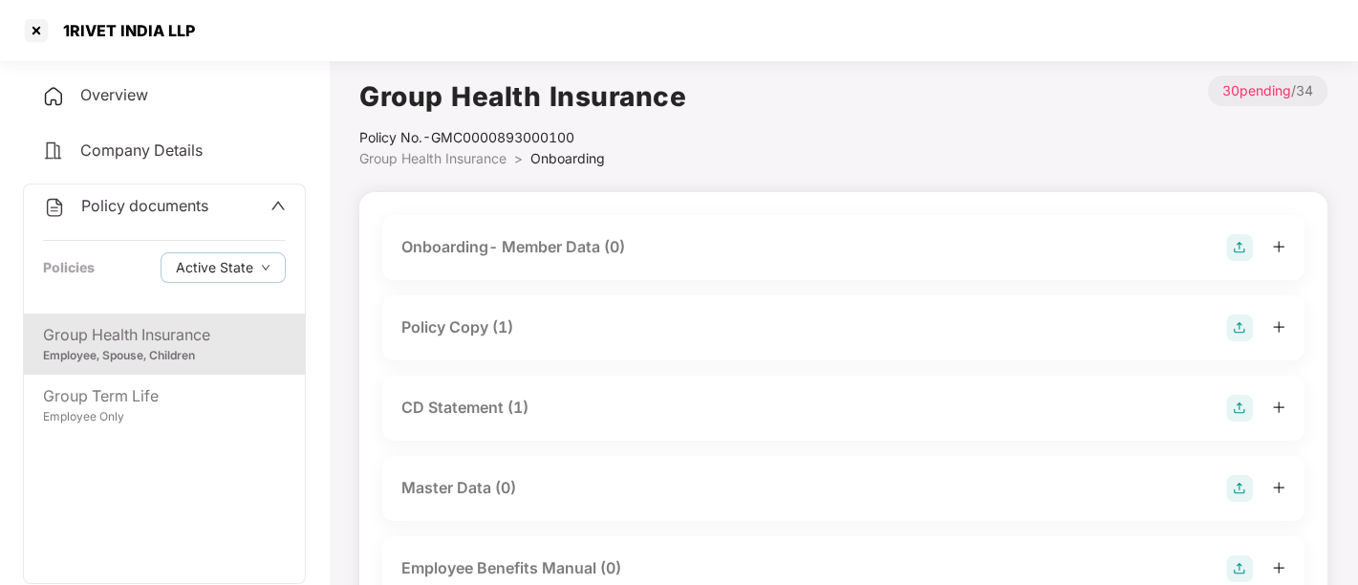
click at [638, 335] on div "Policy Copy (1)" at bounding box center [843, 327] width 884 height 27
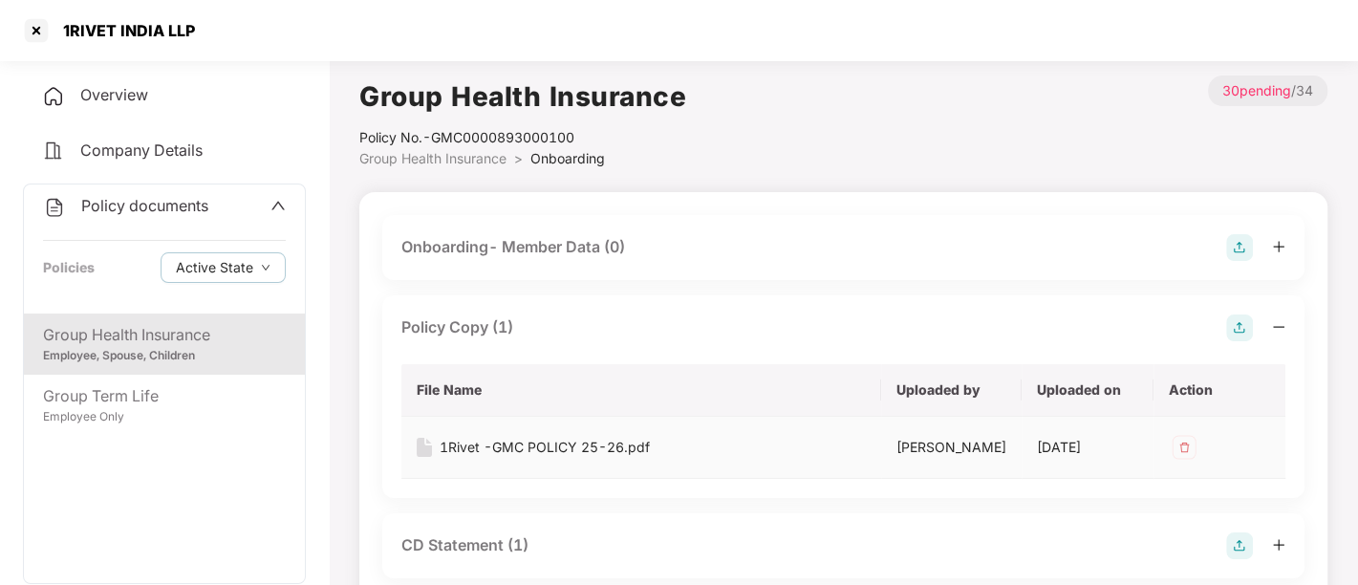
click at [535, 447] on div "1Rivet -GMC POLICY 25-26.pdf" at bounding box center [545, 447] width 210 height 21
